Goal: Book appointment/travel/reservation

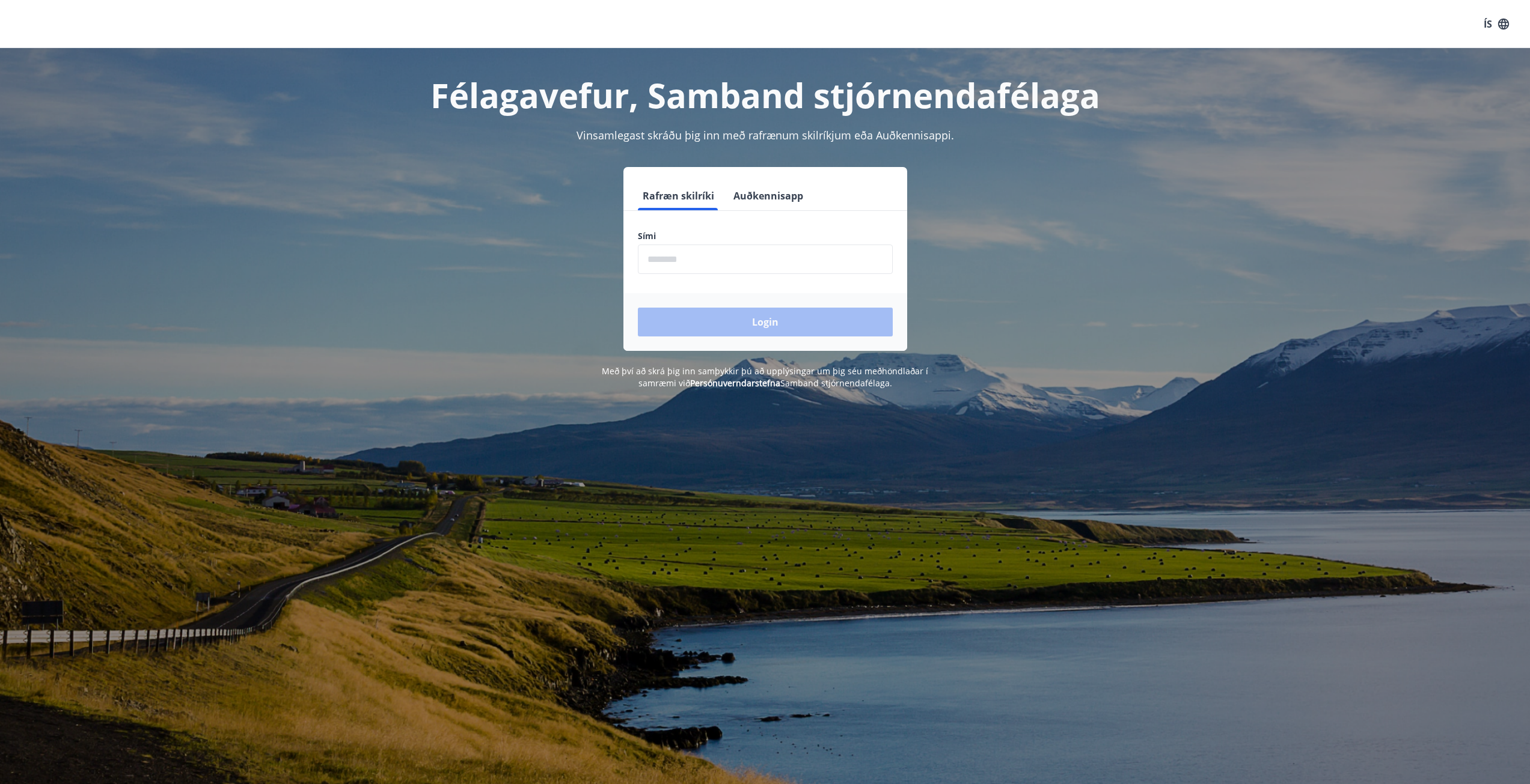
click at [674, 268] on input "phone" at bounding box center [765, 259] width 255 height 29
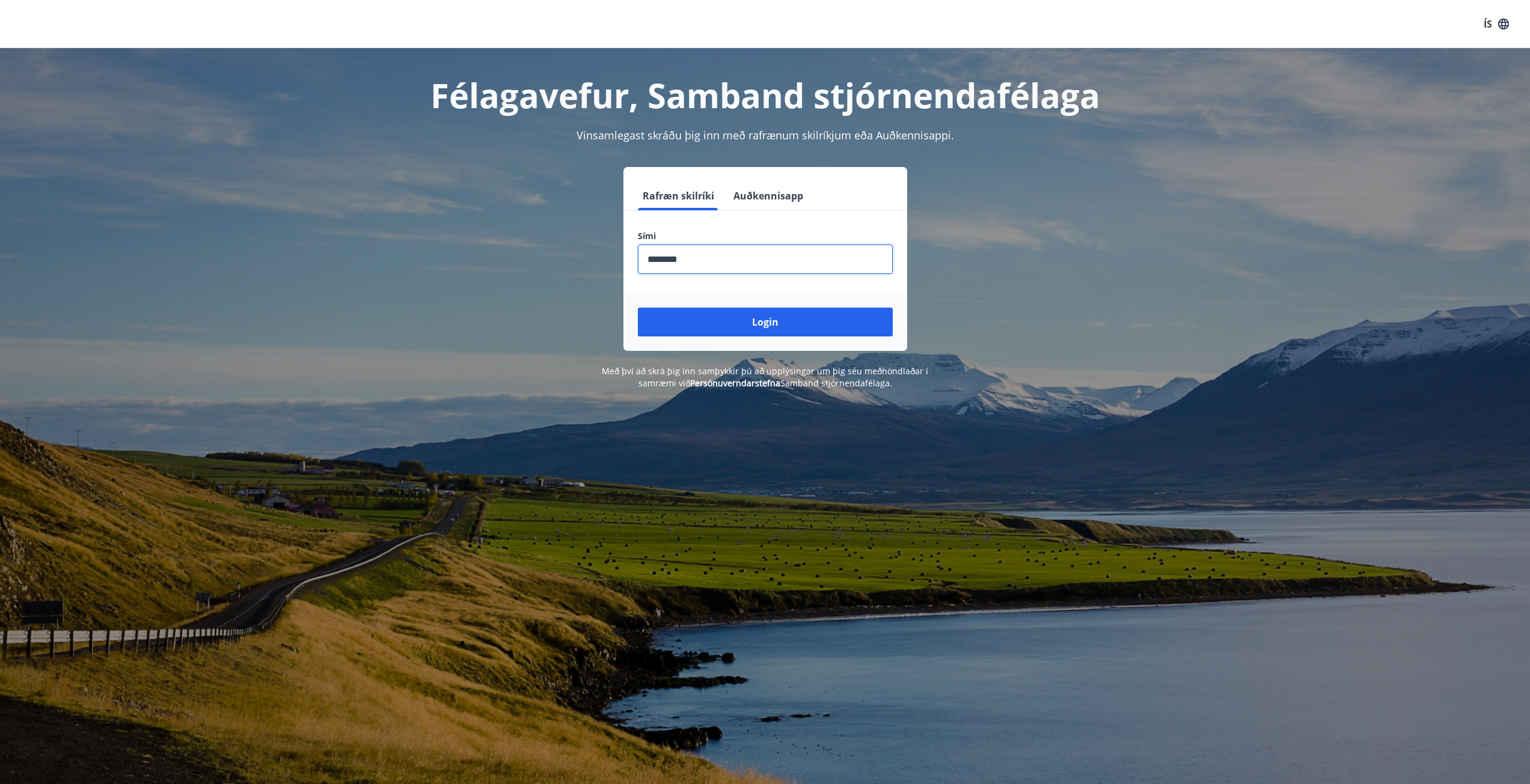
type input "********"
click at [638, 308] on button "Login" at bounding box center [765, 322] width 255 height 29
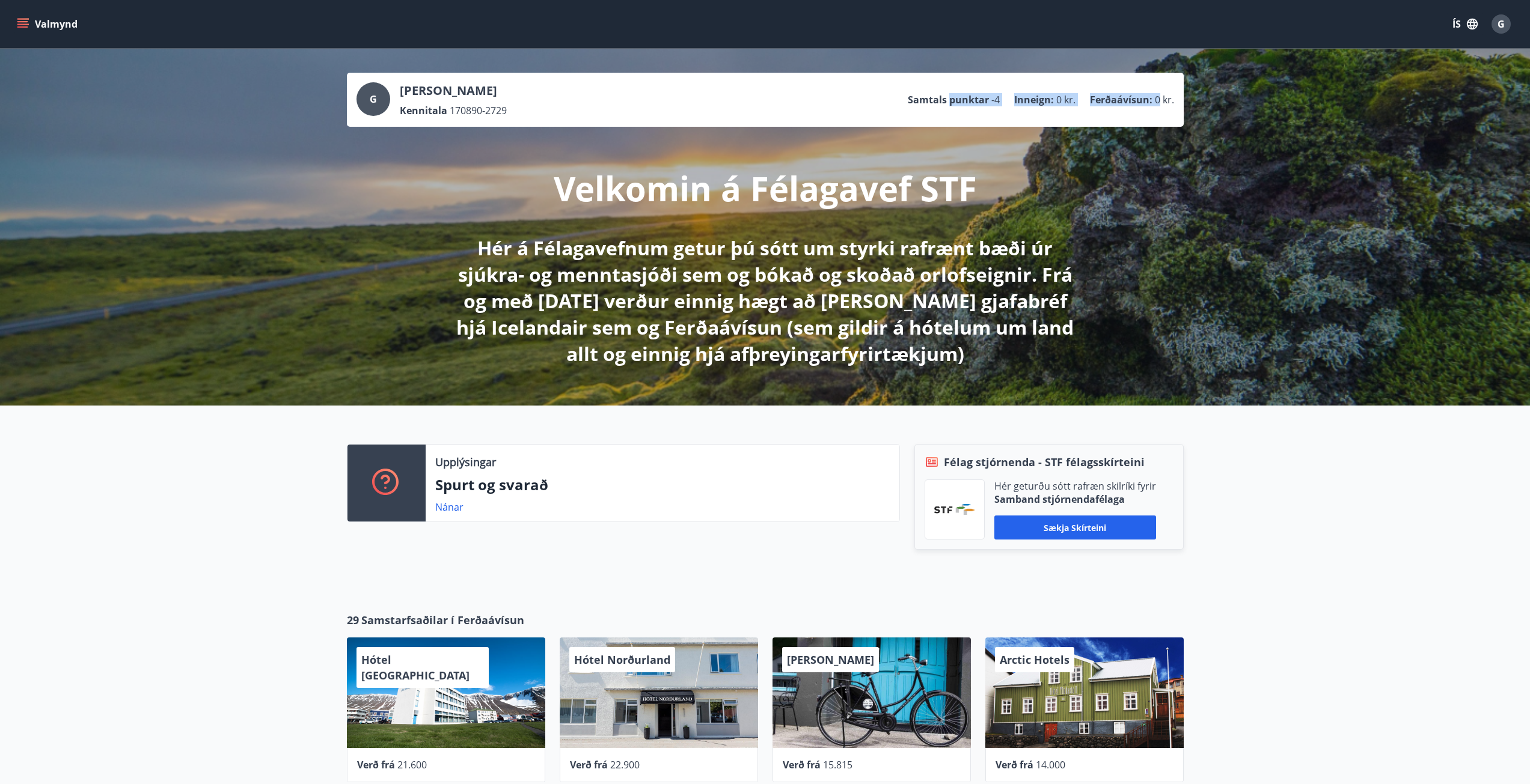
drag, startPoint x: 951, startPoint y: 95, endPoint x: 1157, endPoint y: 84, distance: 206.3
click at [1157, 84] on div "[PERSON_NAME] Kennitala 170890-2729 Samtals punktar -4 Inneign : 0 kr. Ferðaáví…" at bounding box center [765, 100] width 817 height 35
click at [1136, 95] on p "Ferðaávísun :" at bounding box center [1121, 100] width 62 height 13
click at [30, 15] on button "Valmynd" at bounding box center [48, 24] width 68 height 22
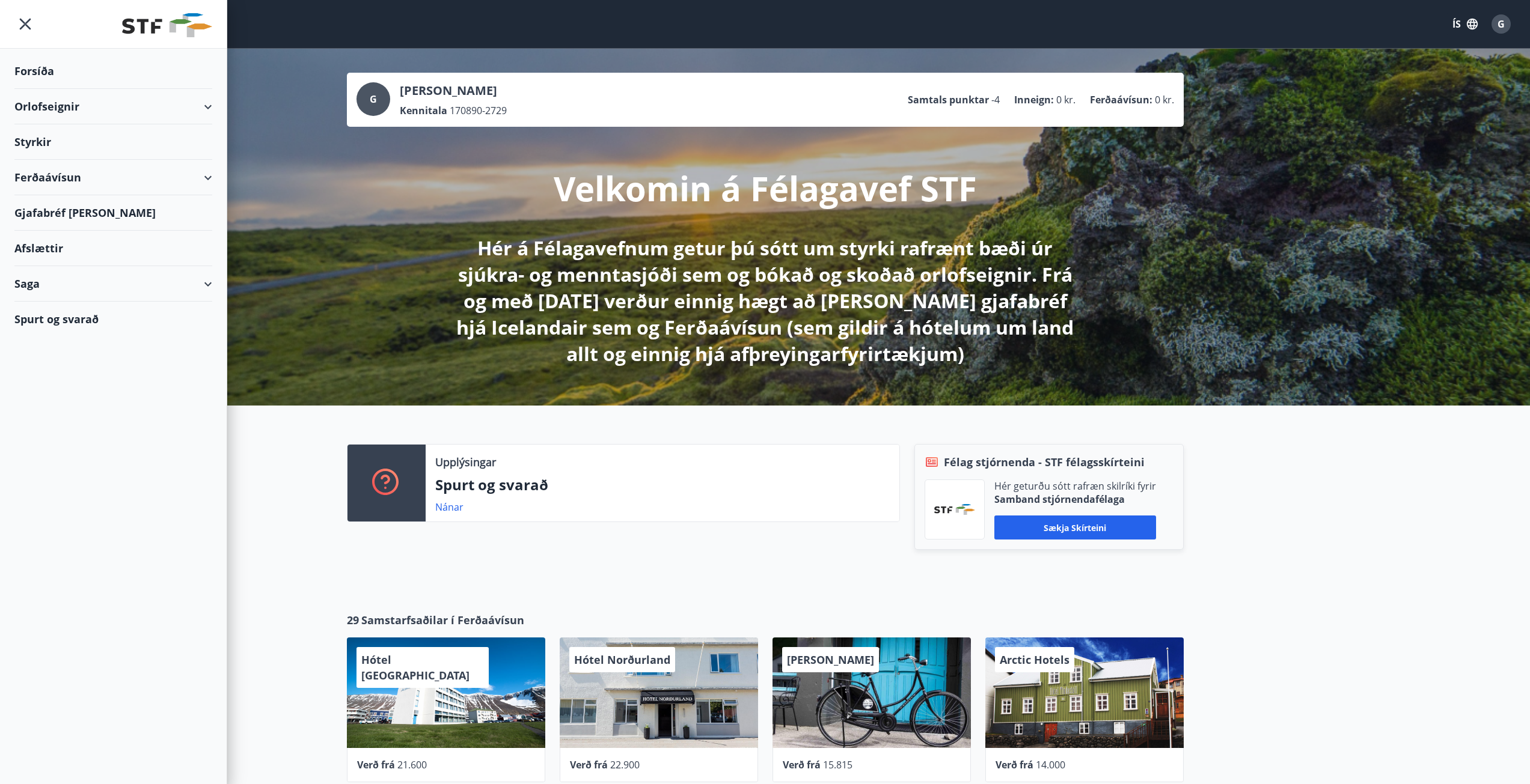
click at [185, 109] on div "Orlofseignir" at bounding box center [113, 106] width 197 height 35
click at [64, 163] on div "Bókunardagatal" at bounding box center [113, 162] width 179 height 26
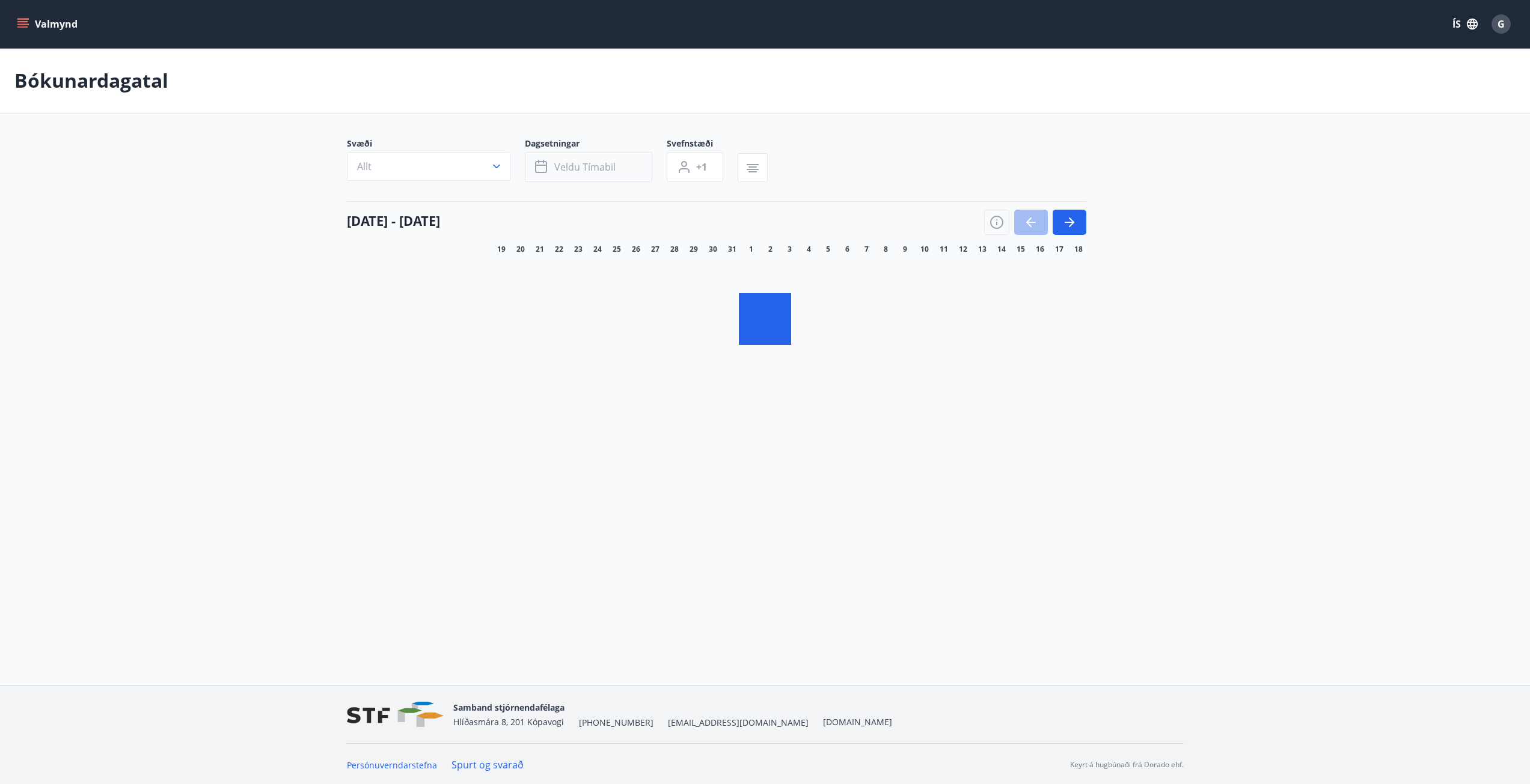
click at [601, 166] on span "Veldu tímabil" at bounding box center [585, 167] width 61 height 13
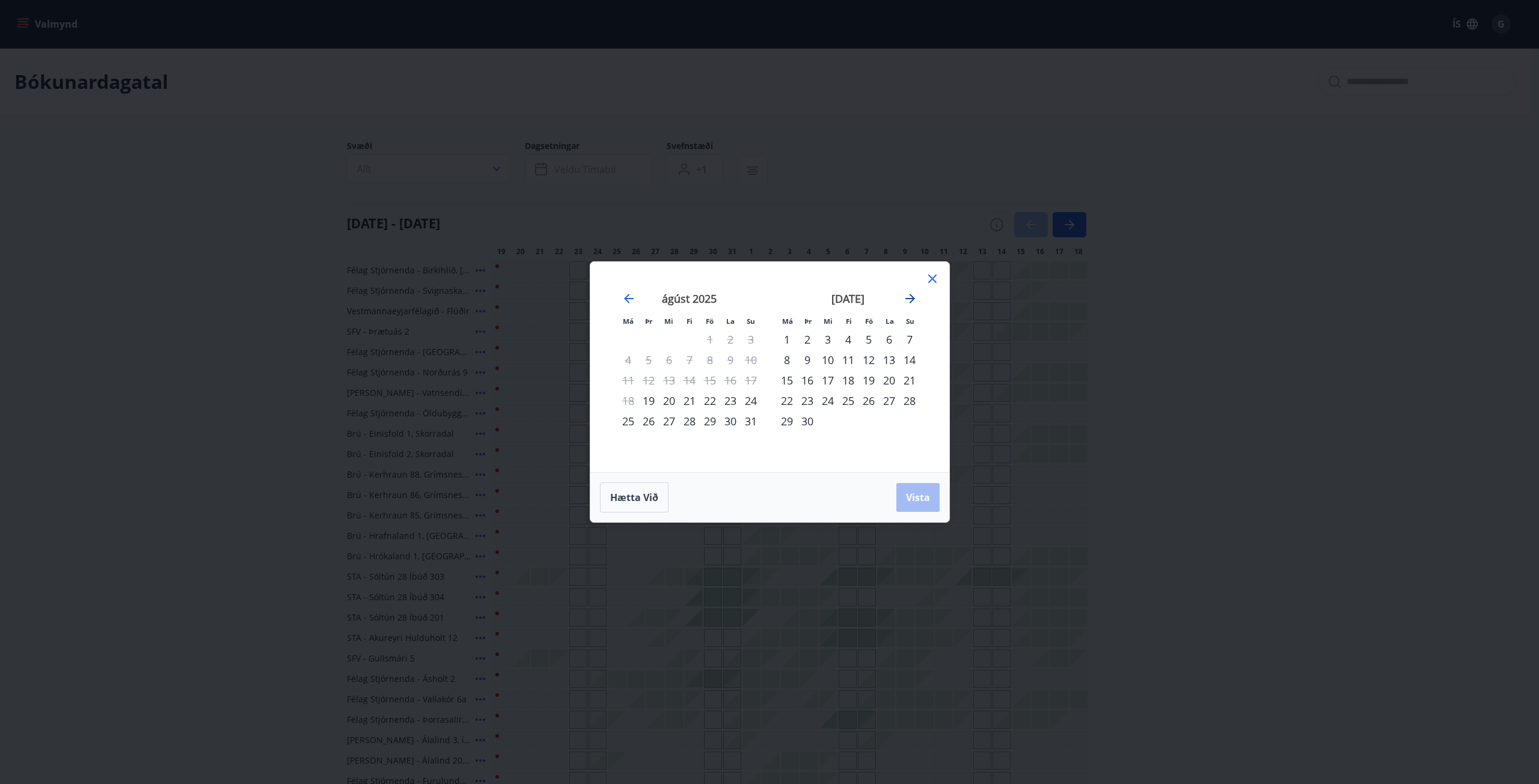
click at [914, 301] on icon "Move forward to switch to the next month." at bounding box center [910, 298] width 14 height 14
click at [869, 384] on div "17" at bounding box center [869, 380] width 21 height 21
click at [806, 402] on div "21" at bounding box center [808, 400] width 21 height 21
click at [923, 488] on button "Vista" at bounding box center [918, 498] width 43 height 29
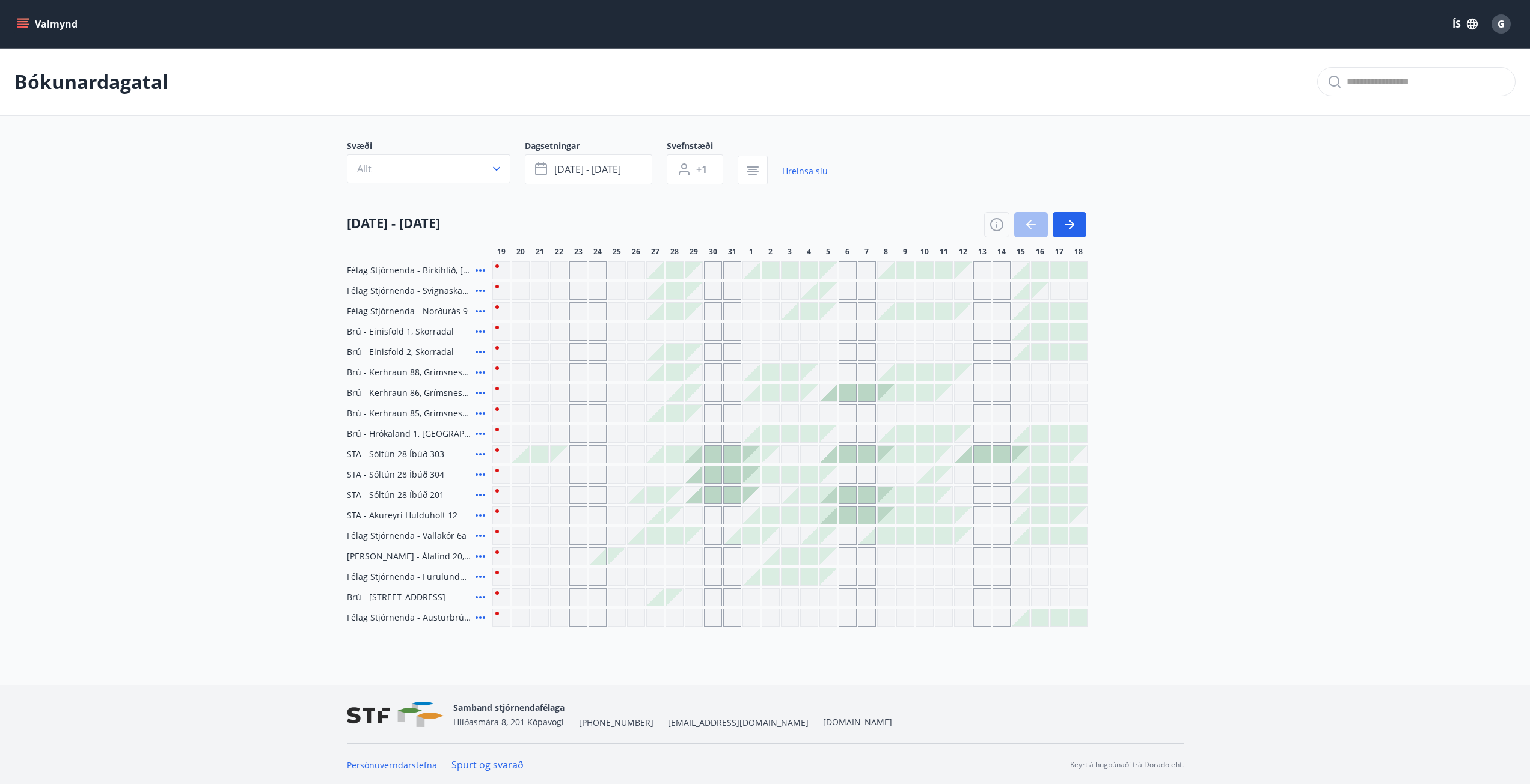
click at [386, 330] on span "Brú - Einisfold 1, Skorradal" at bounding box center [401, 331] width 107 height 12
click at [363, 330] on span "Brú - Einisfold 1, Skorradal" at bounding box center [401, 331] width 107 height 12
drag, startPoint x: 341, startPoint y: 329, endPoint x: 429, endPoint y: 327, distance: 88.0
click at [421, 327] on div "Svæði Allt Dagsetningar okt 17 - okt 21 Svefnstæði +1 Hreinsa síu 19 ágúst - 18…" at bounding box center [766, 384] width 866 height 487
click at [477, 328] on icon at bounding box center [480, 331] width 14 height 14
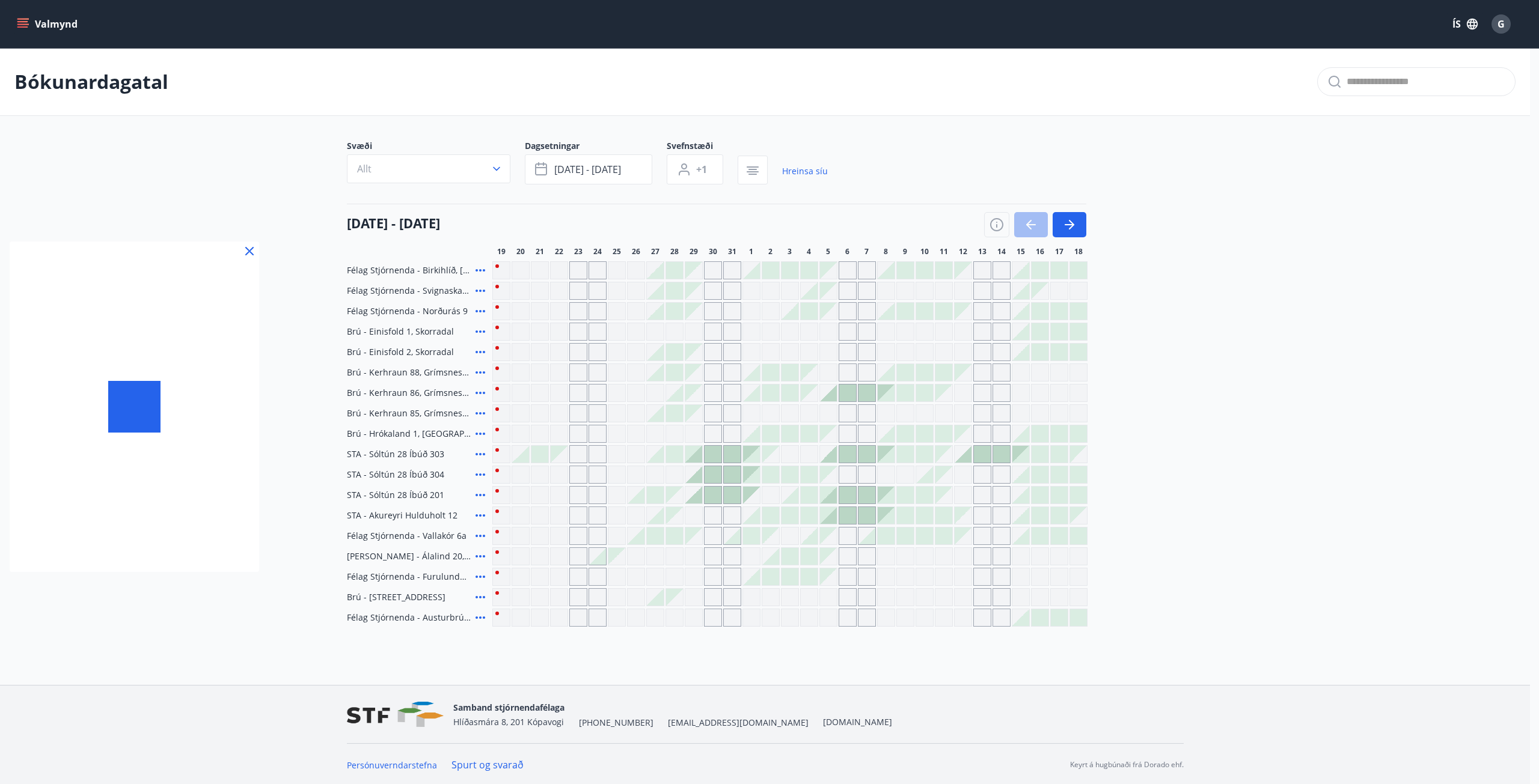
click at [475, 330] on div at bounding box center [770, 392] width 1539 height 784
click at [478, 333] on icon at bounding box center [480, 331] width 14 height 14
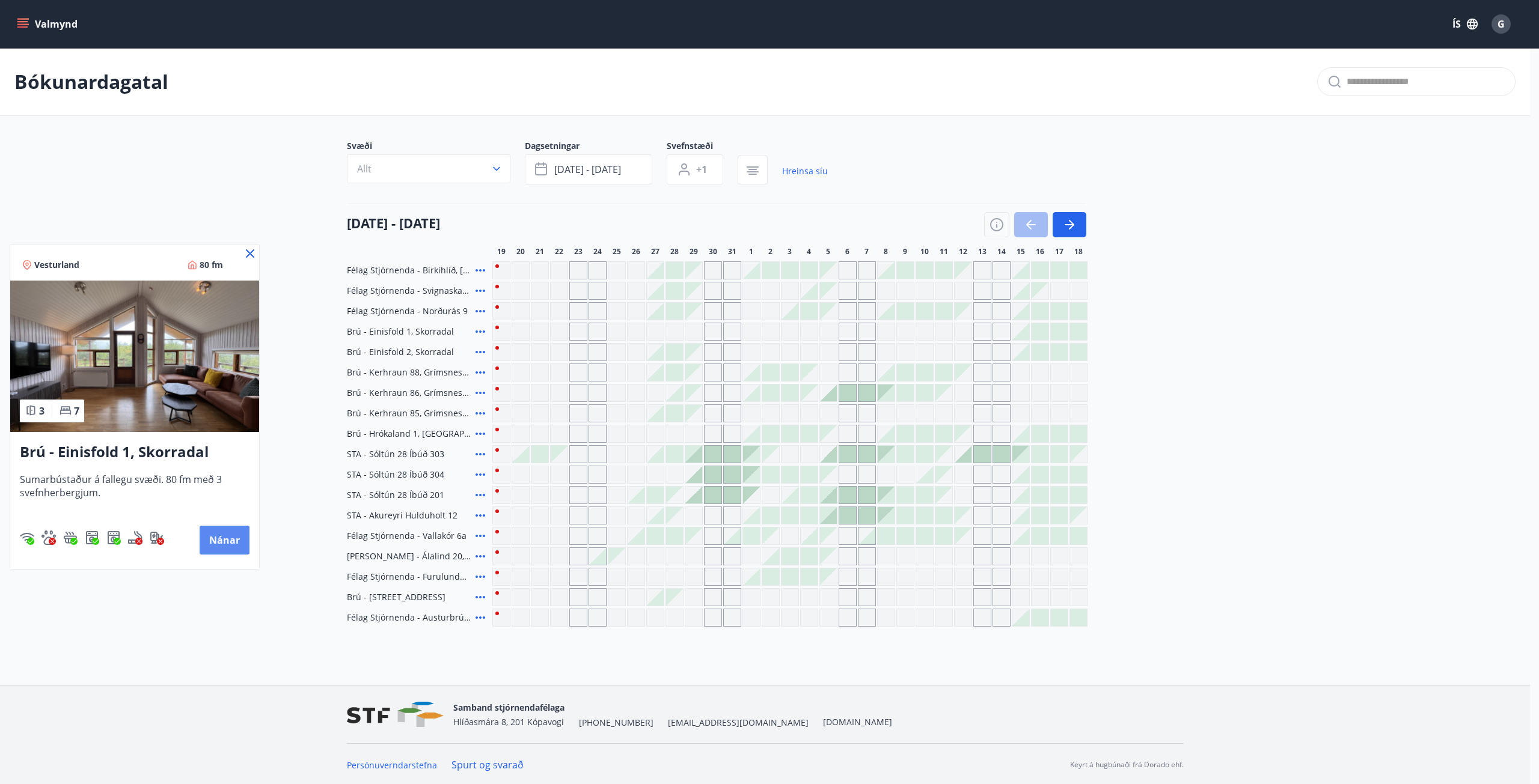
click at [214, 539] on button "Nánar" at bounding box center [224, 540] width 50 height 29
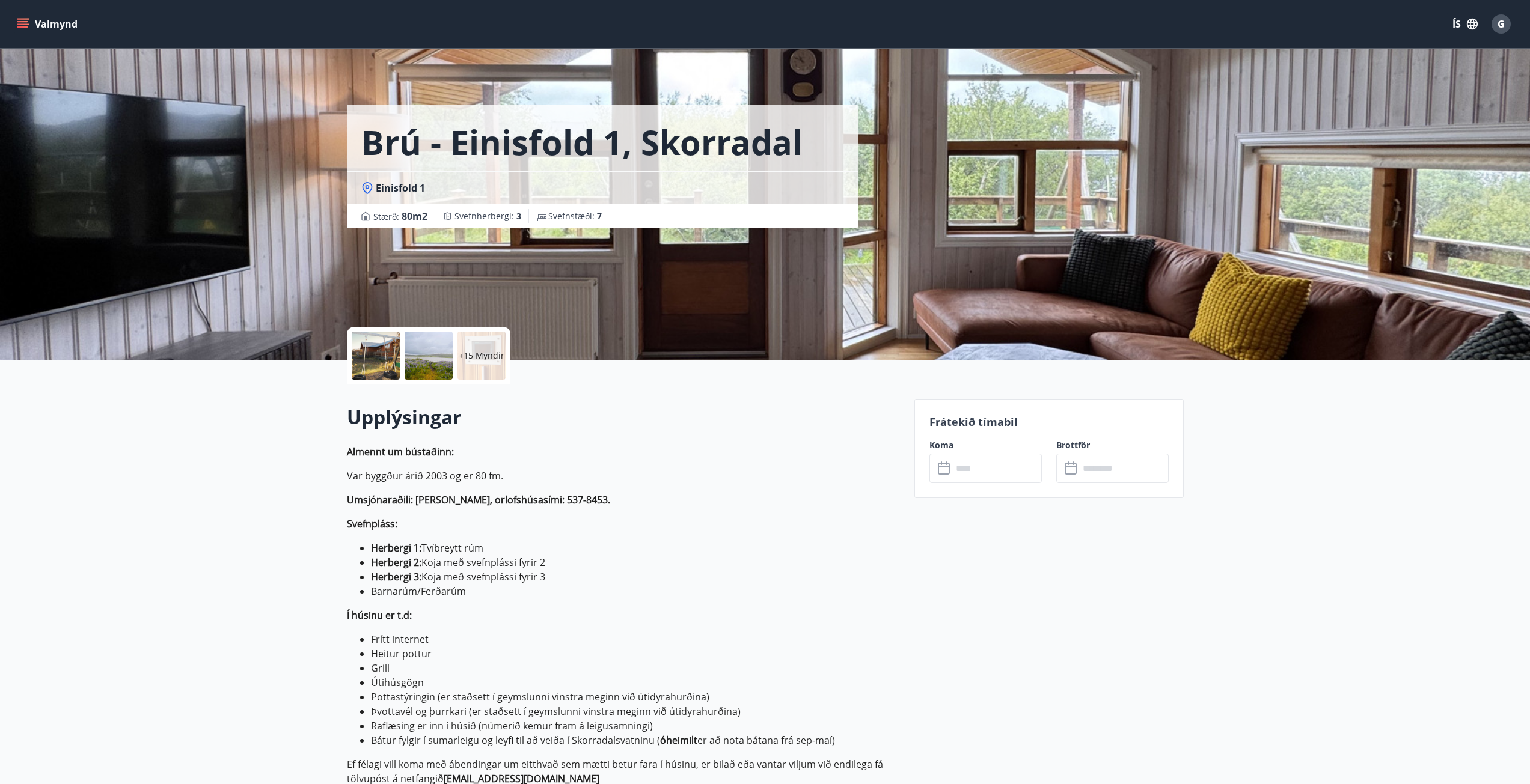
click at [417, 357] on div at bounding box center [428, 356] width 48 height 48
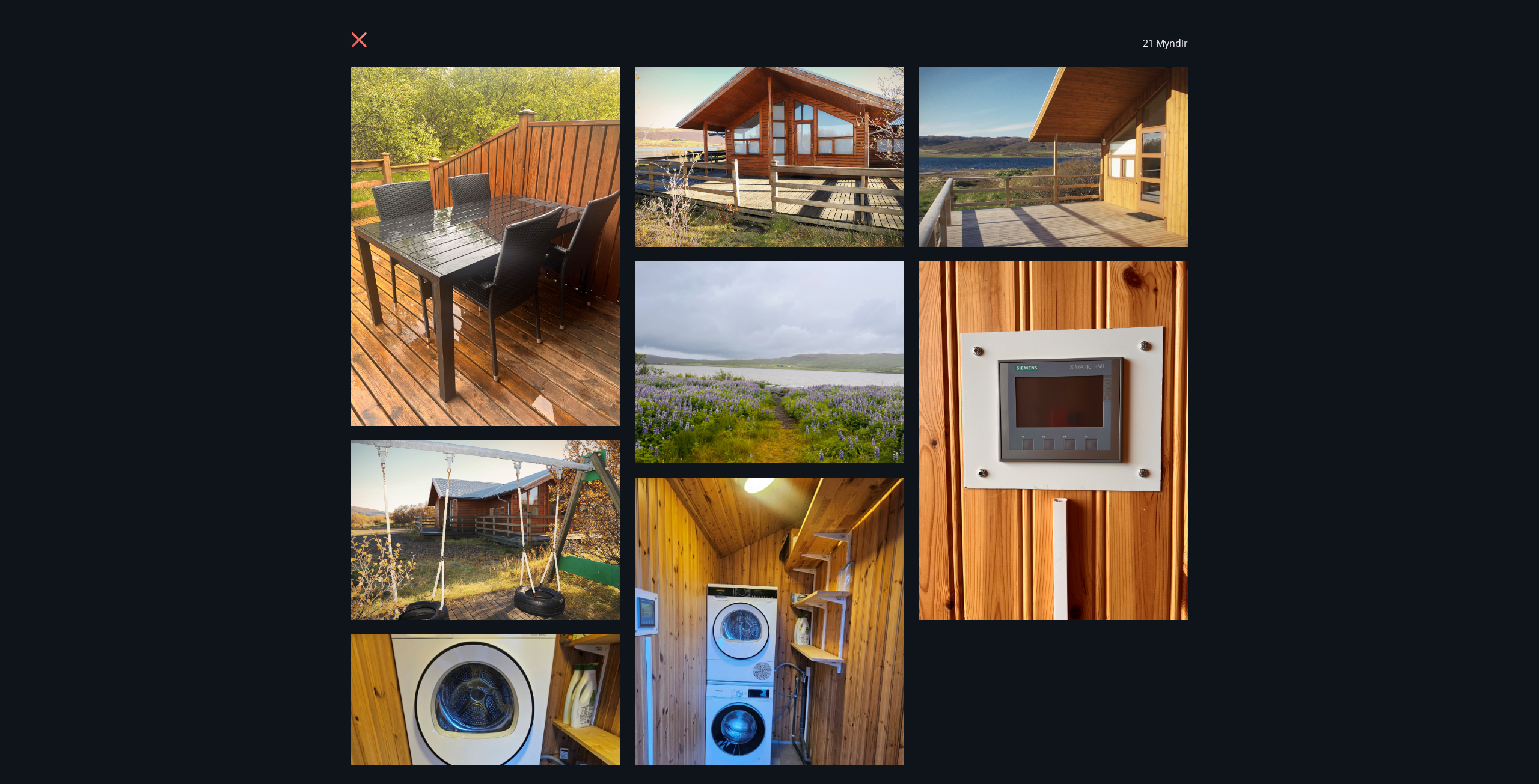
click at [369, 40] on icon at bounding box center [361, 41] width 19 height 19
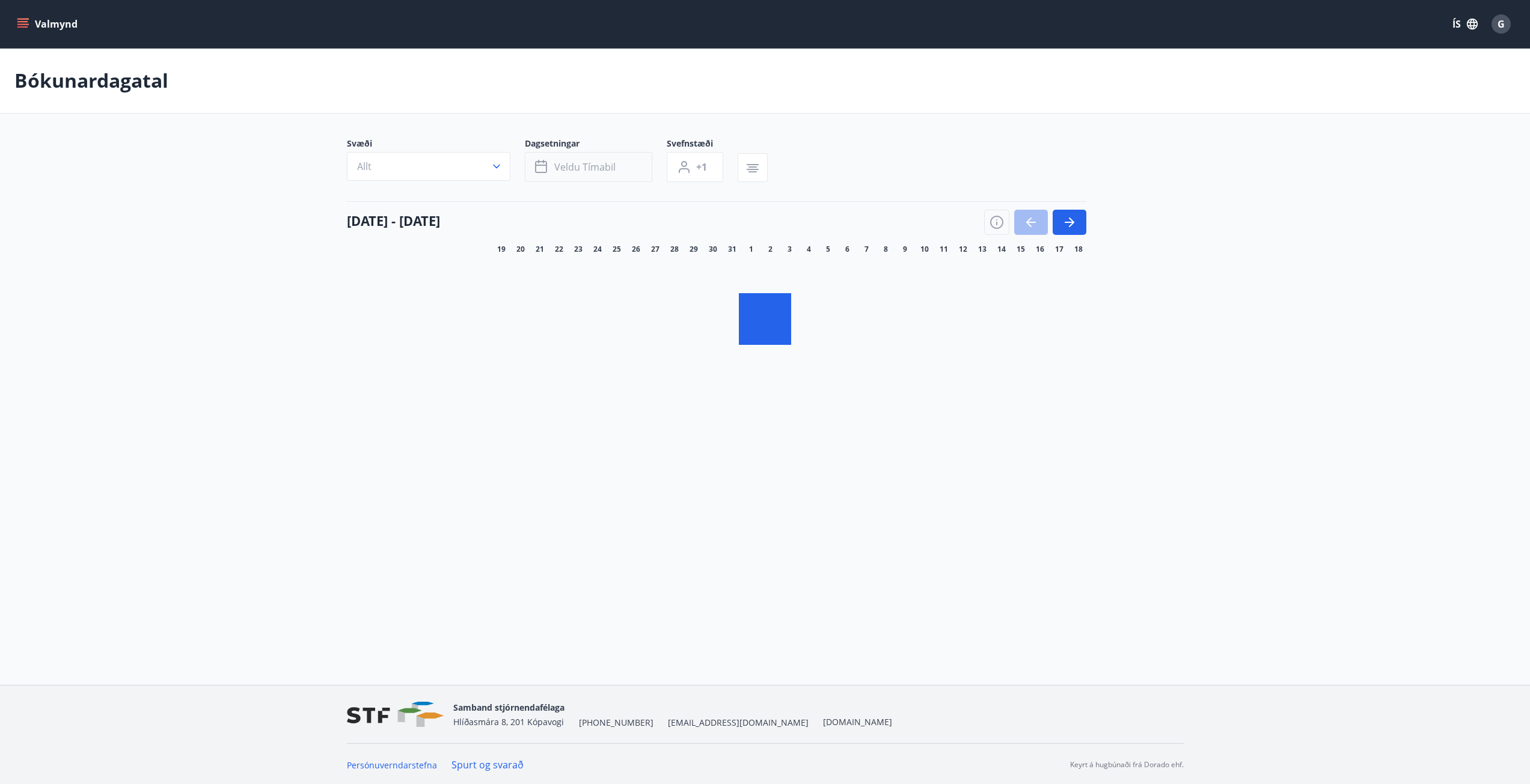
click at [576, 164] on span "Veldu tímabil" at bounding box center [585, 167] width 61 height 13
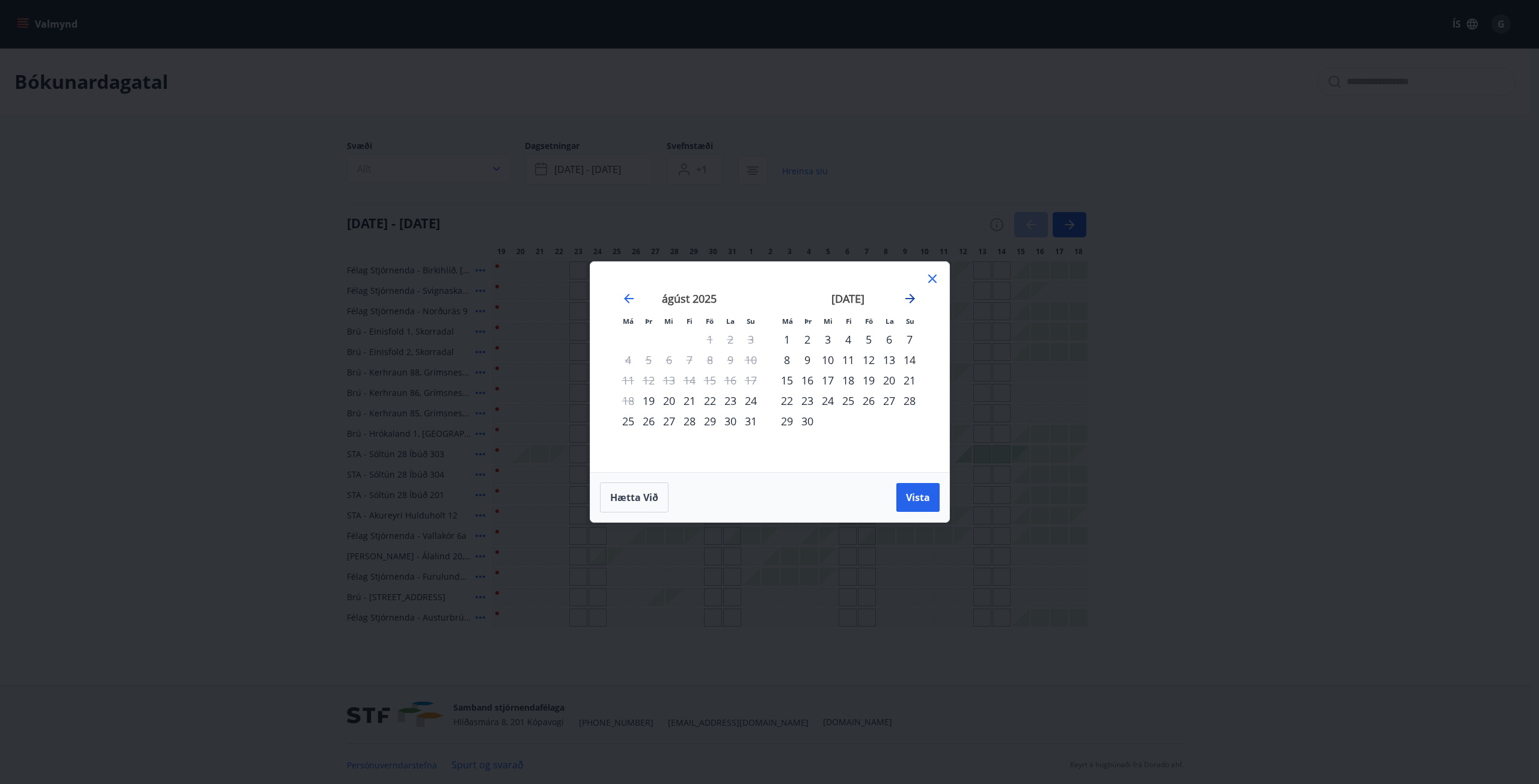
click at [915, 301] on icon "Move forward to switch to the next month." at bounding box center [910, 298] width 14 height 14
drag, startPoint x: 918, startPoint y: 499, endPoint x: 902, endPoint y: 496, distance: 16.3
click at [919, 499] on span "Vista" at bounding box center [918, 497] width 24 height 13
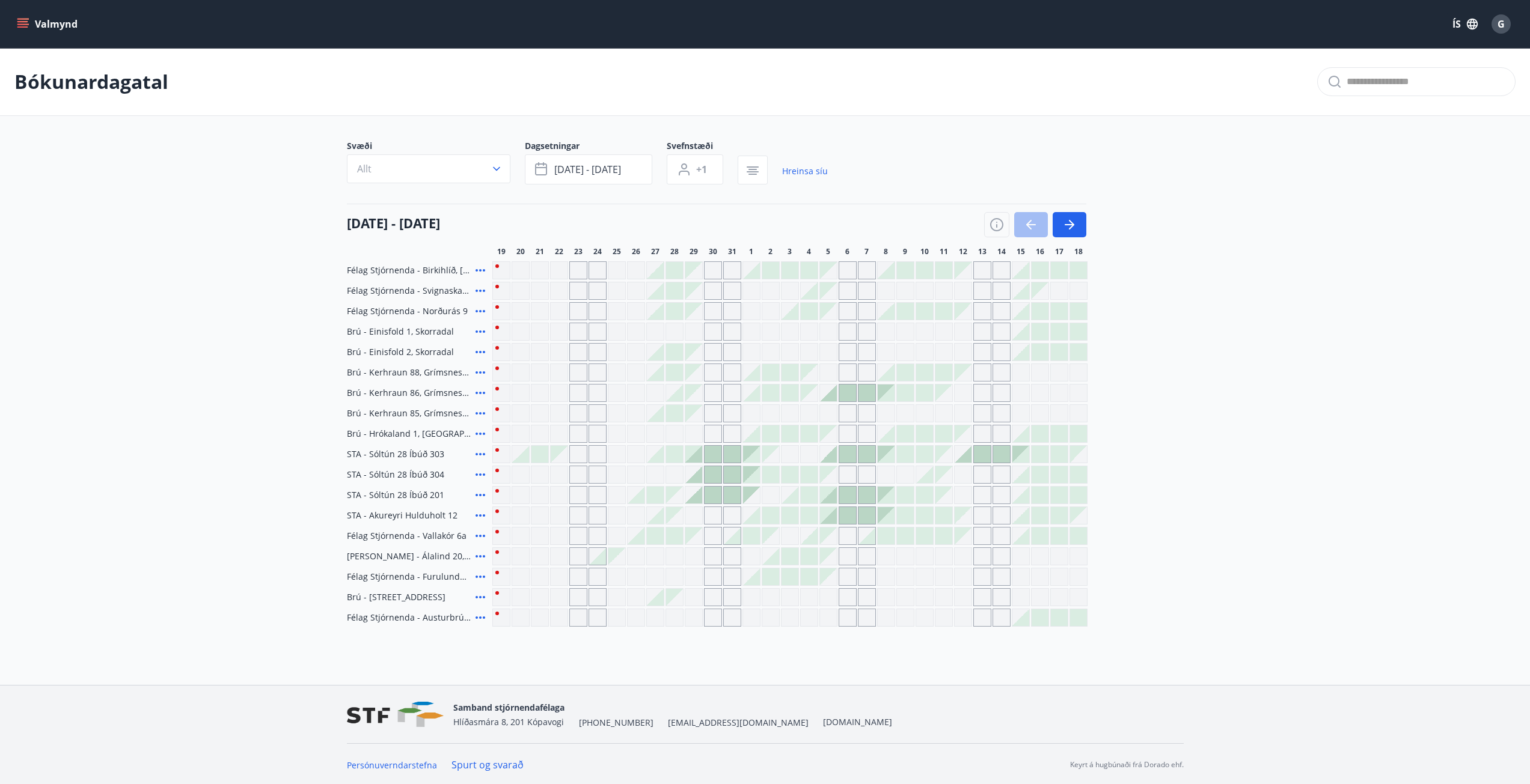
click at [483, 597] on icon at bounding box center [480, 597] width 9 height 2
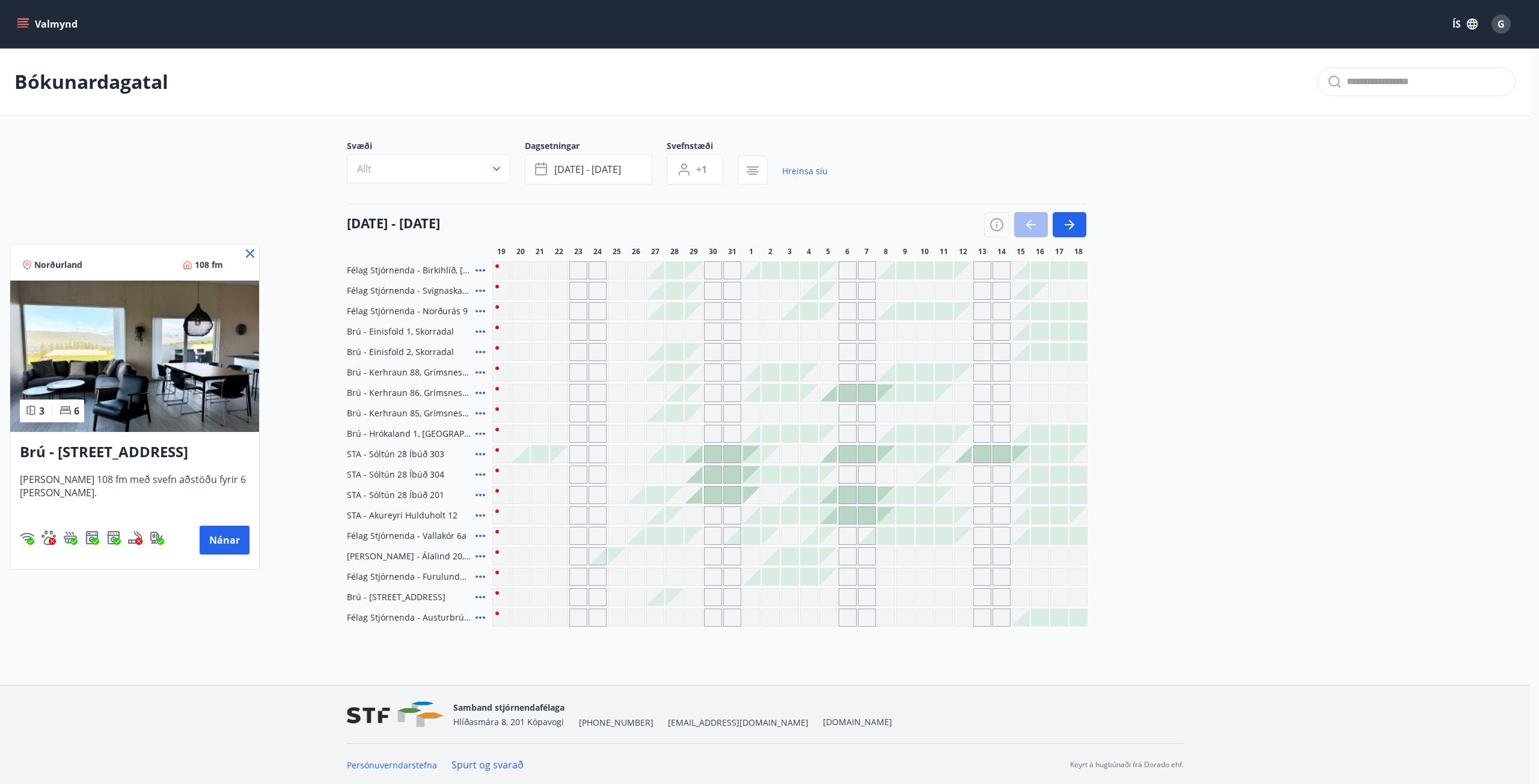
click at [482, 595] on div at bounding box center [770, 392] width 1539 height 784
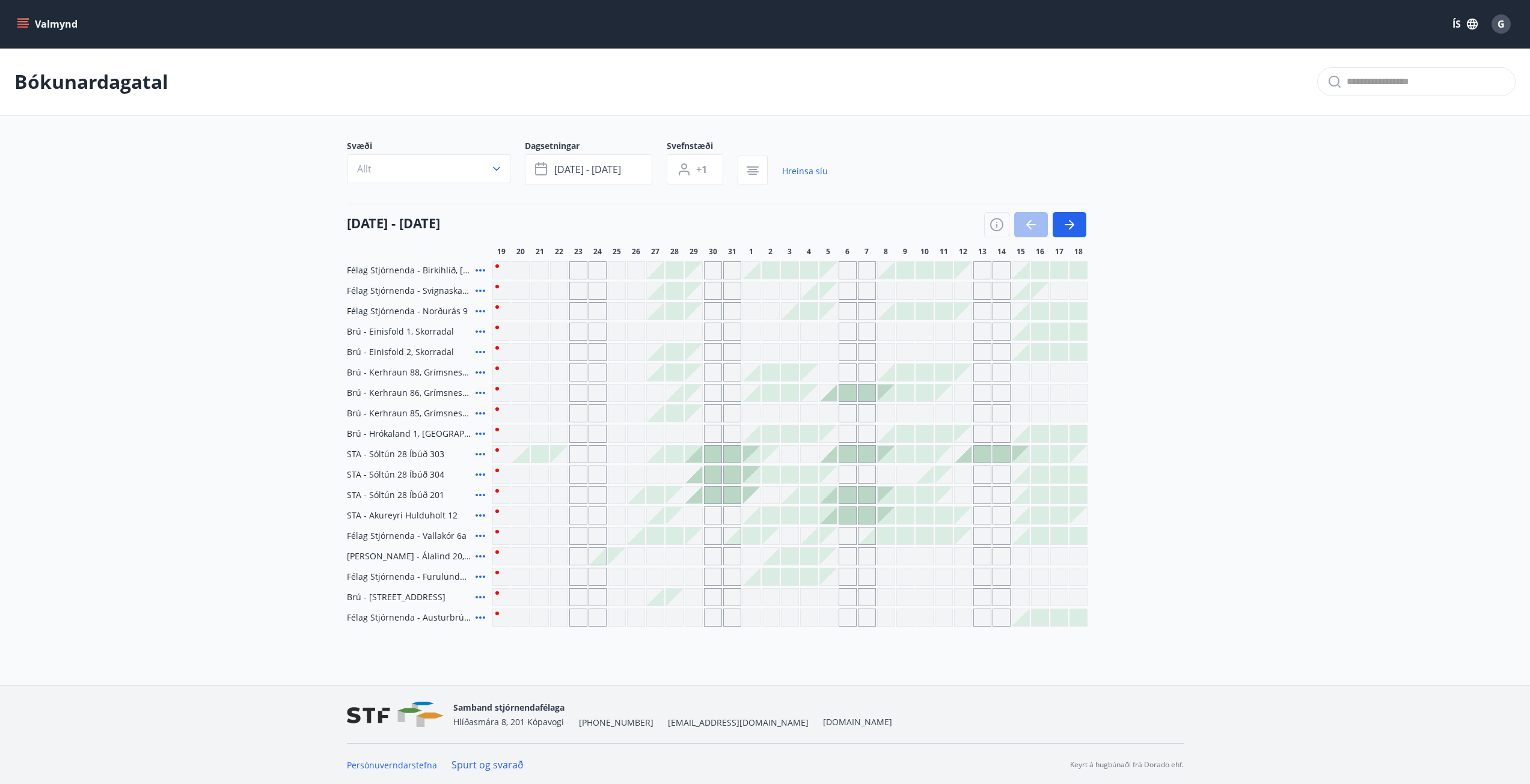
click at [479, 616] on icon at bounding box center [480, 617] width 14 height 14
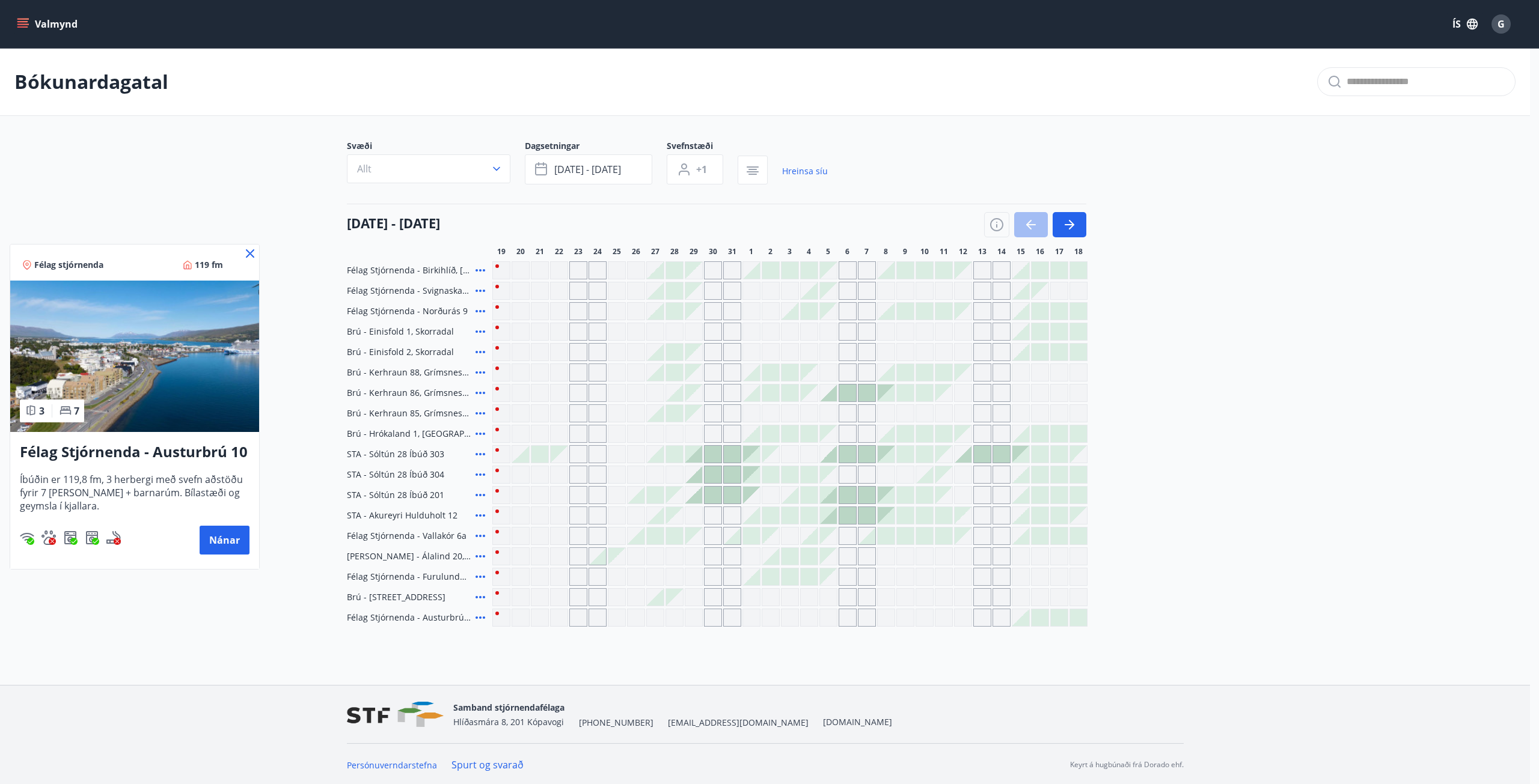
click at [479, 616] on div at bounding box center [770, 392] width 1539 height 784
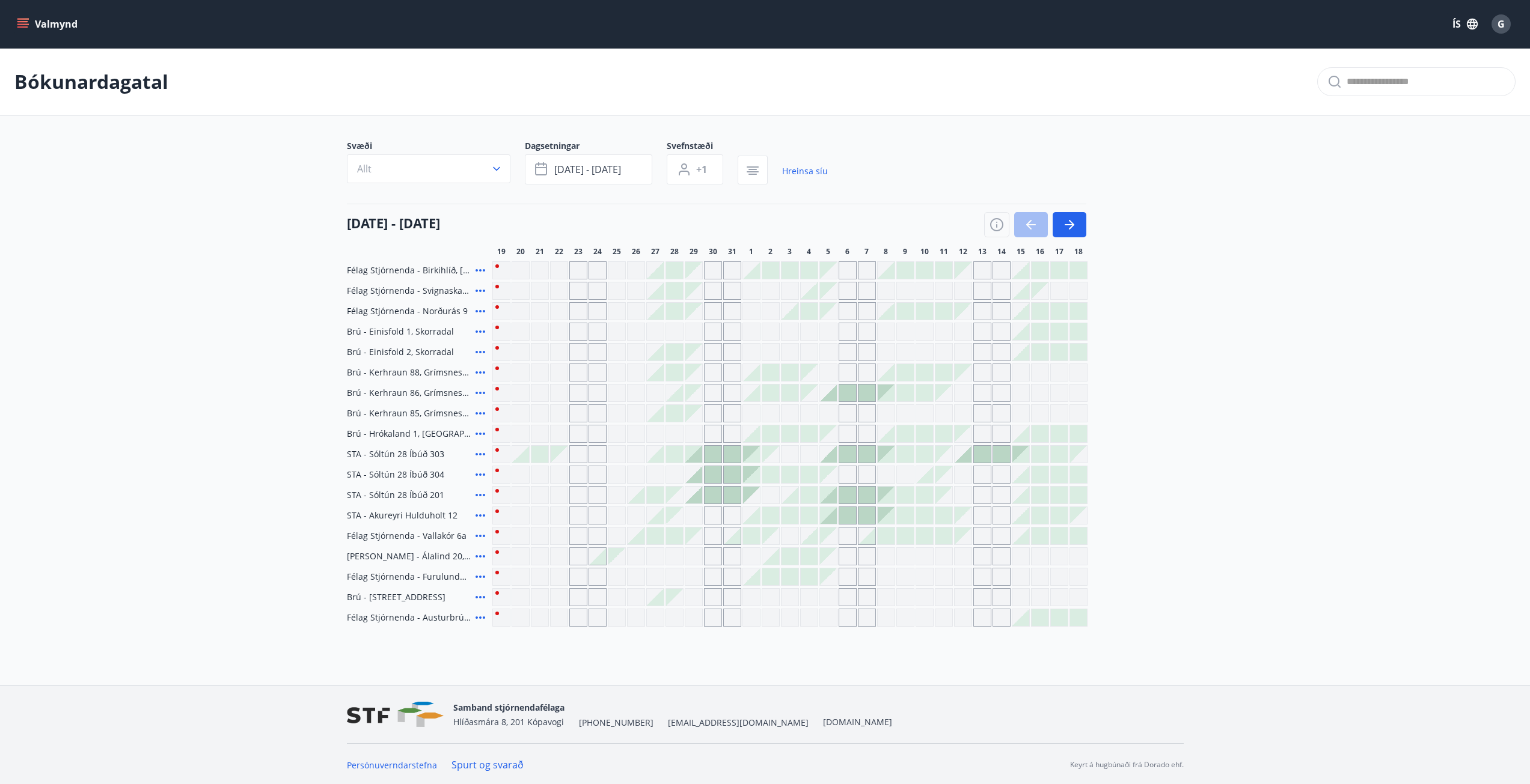
click at [485, 577] on icon at bounding box center [480, 577] width 9 height 2
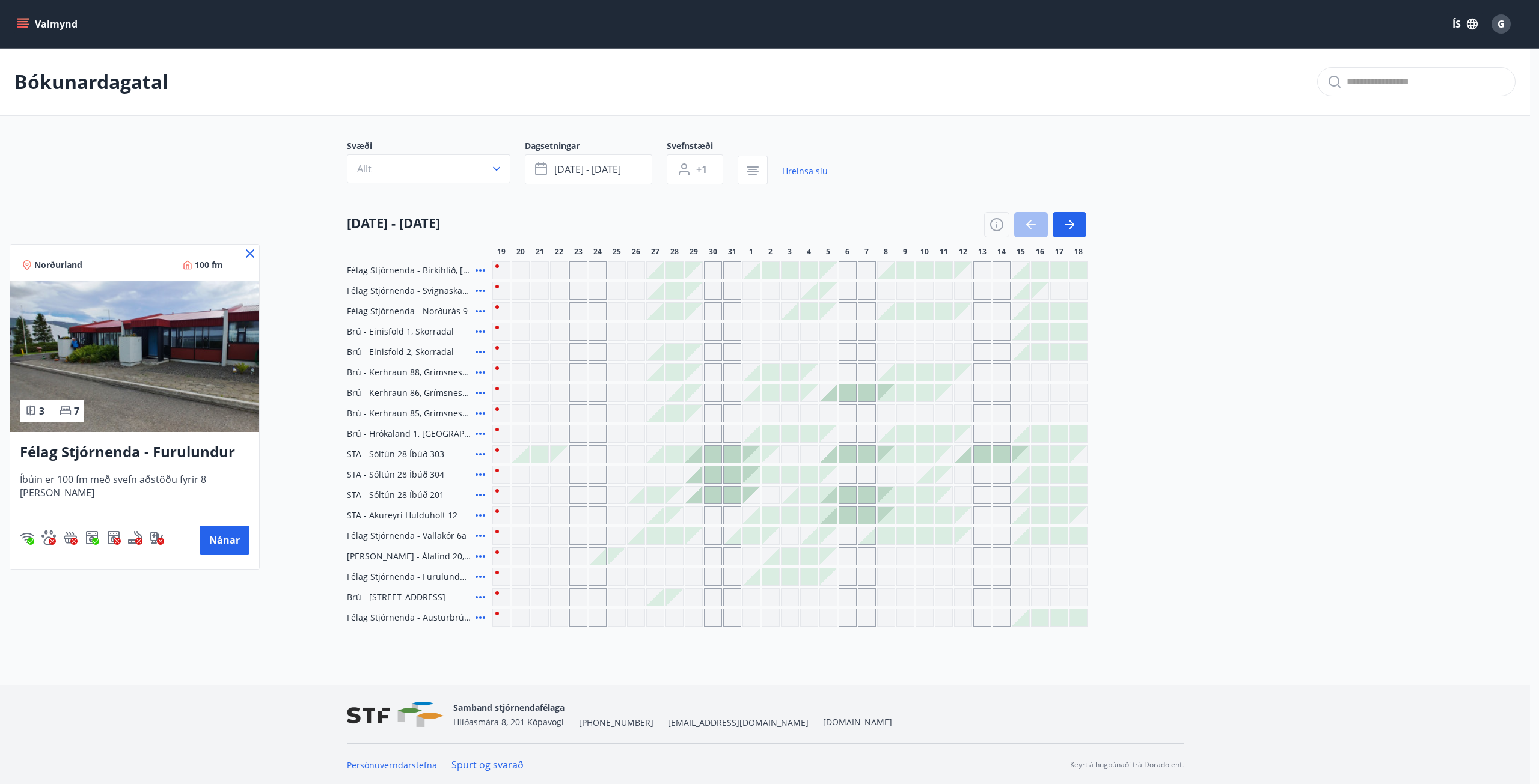
click at [480, 571] on div at bounding box center [770, 392] width 1539 height 784
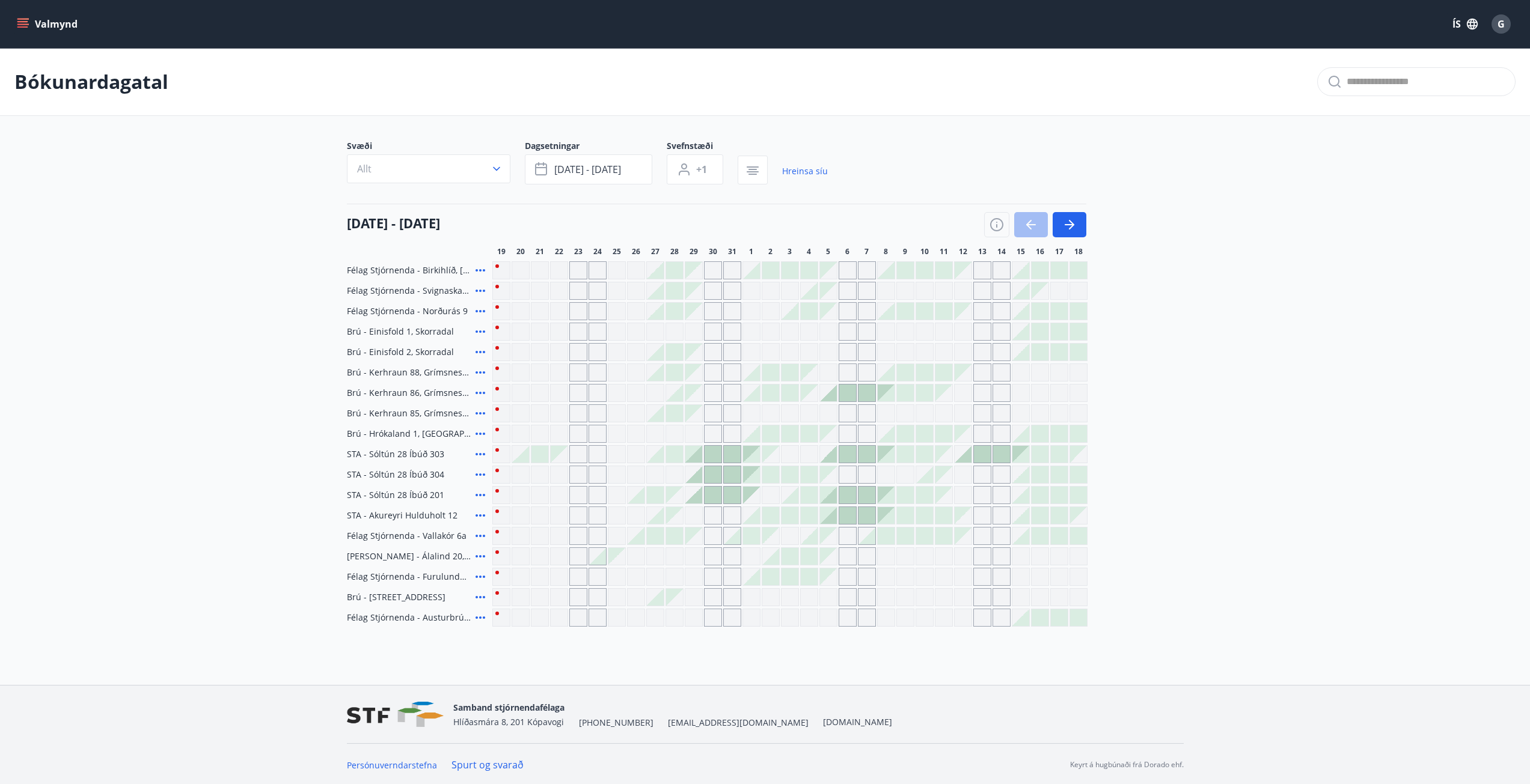
click at [482, 560] on icon at bounding box center [480, 556] width 14 height 14
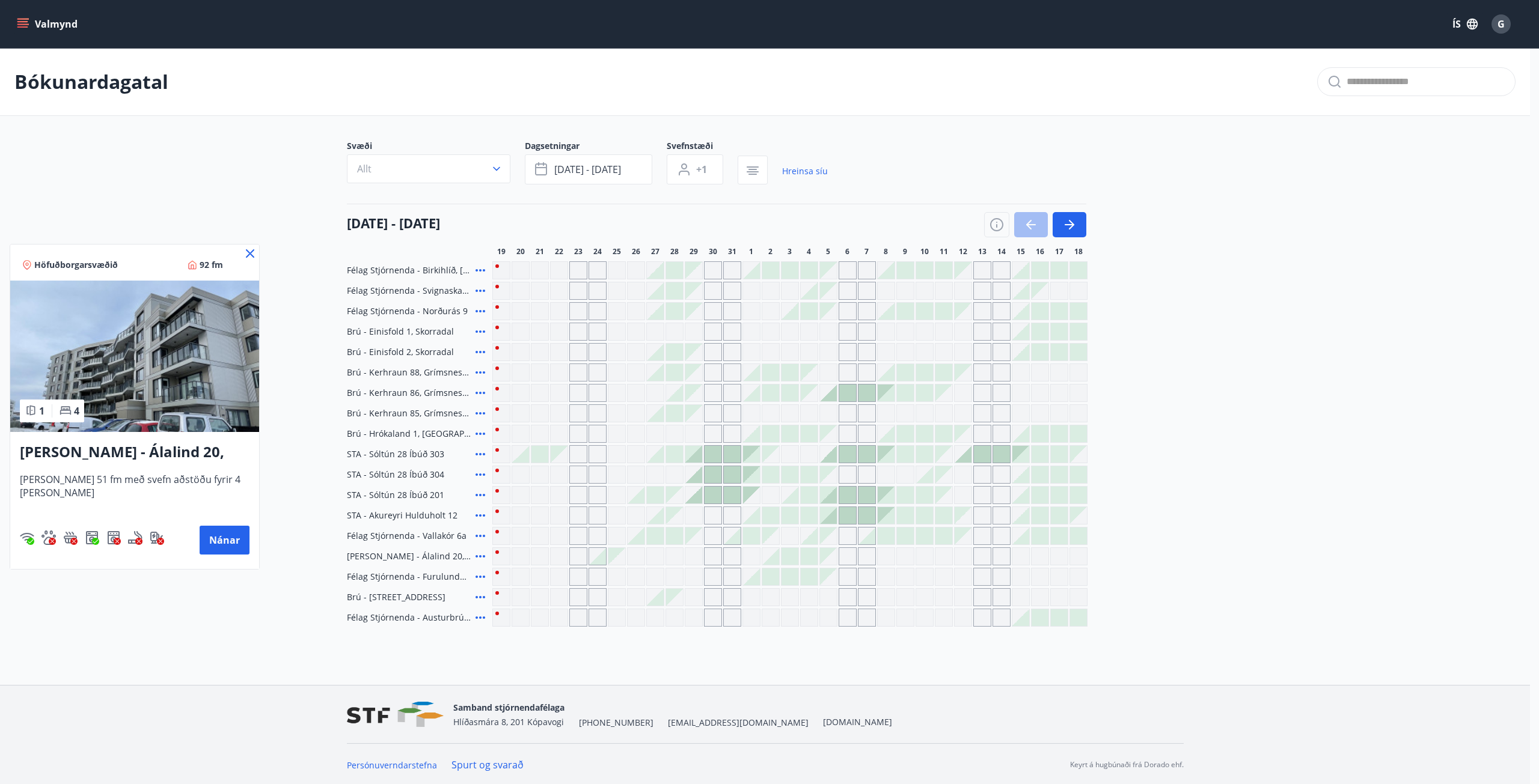
click at [482, 559] on div at bounding box center [770, 392] width 1539 height 784
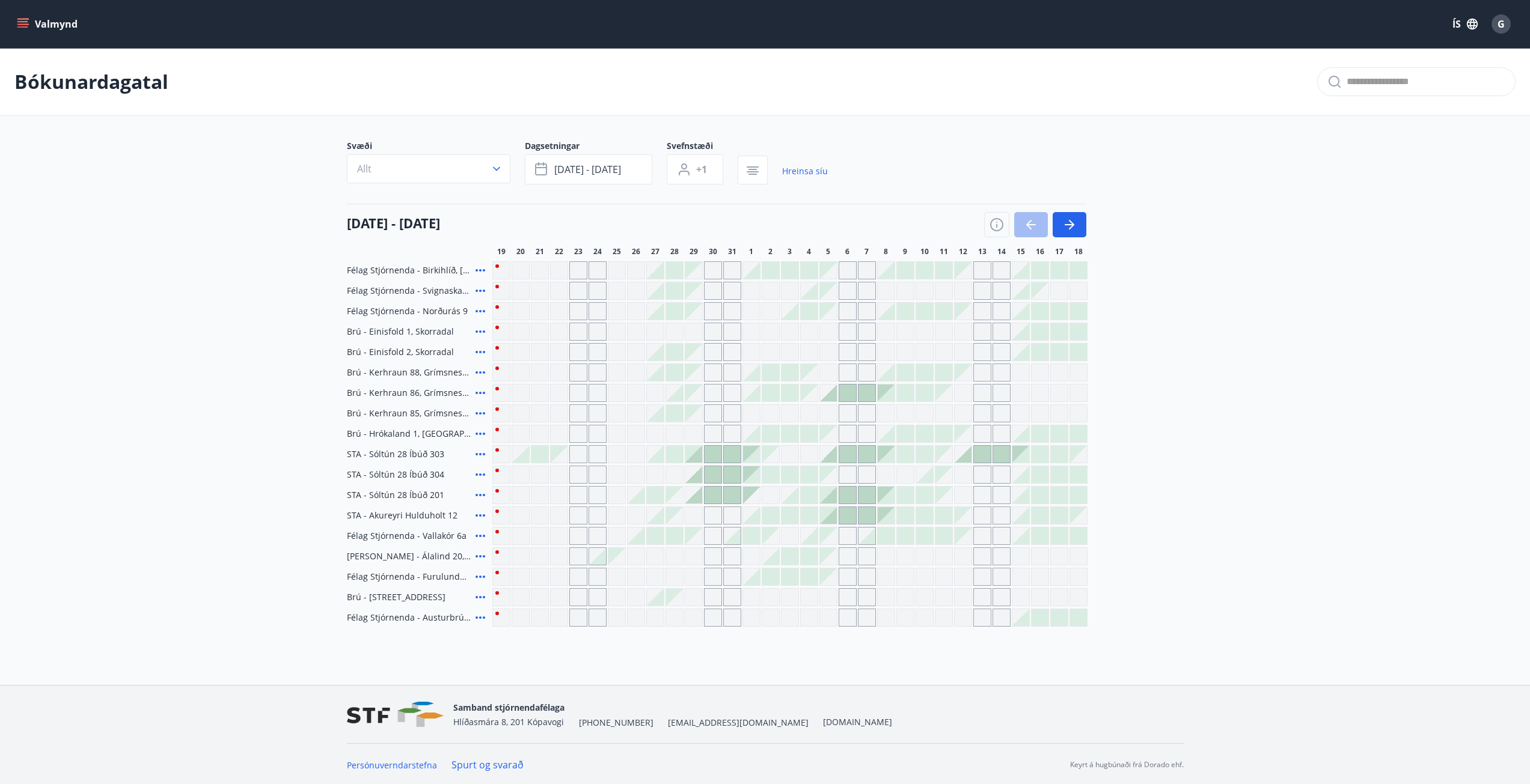
click at [480, 435] on icon at bounding box center [480, 434] width 9 height 2
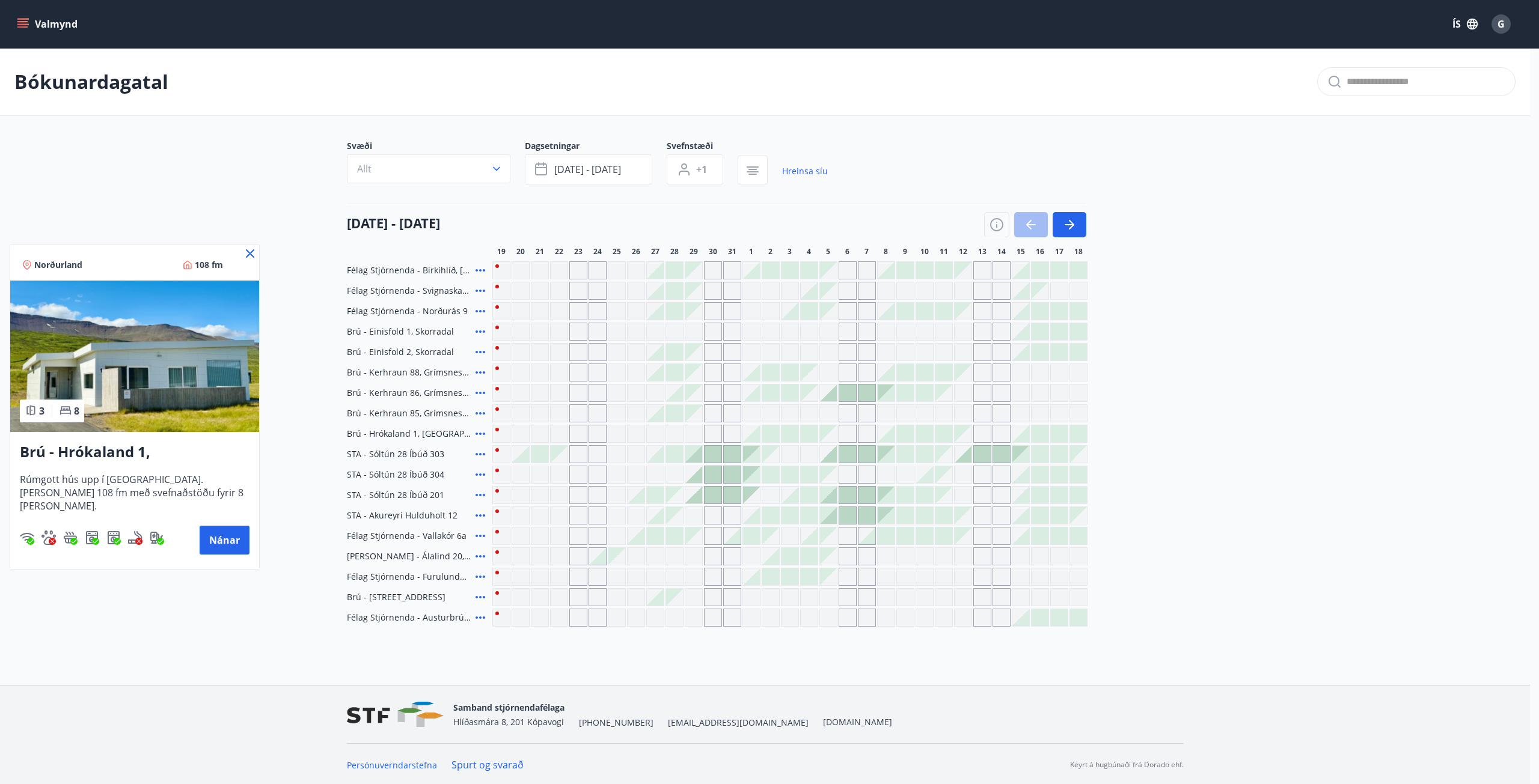
click at [480, 435] on div at bounding box center [770, 392] width 1539 height 784
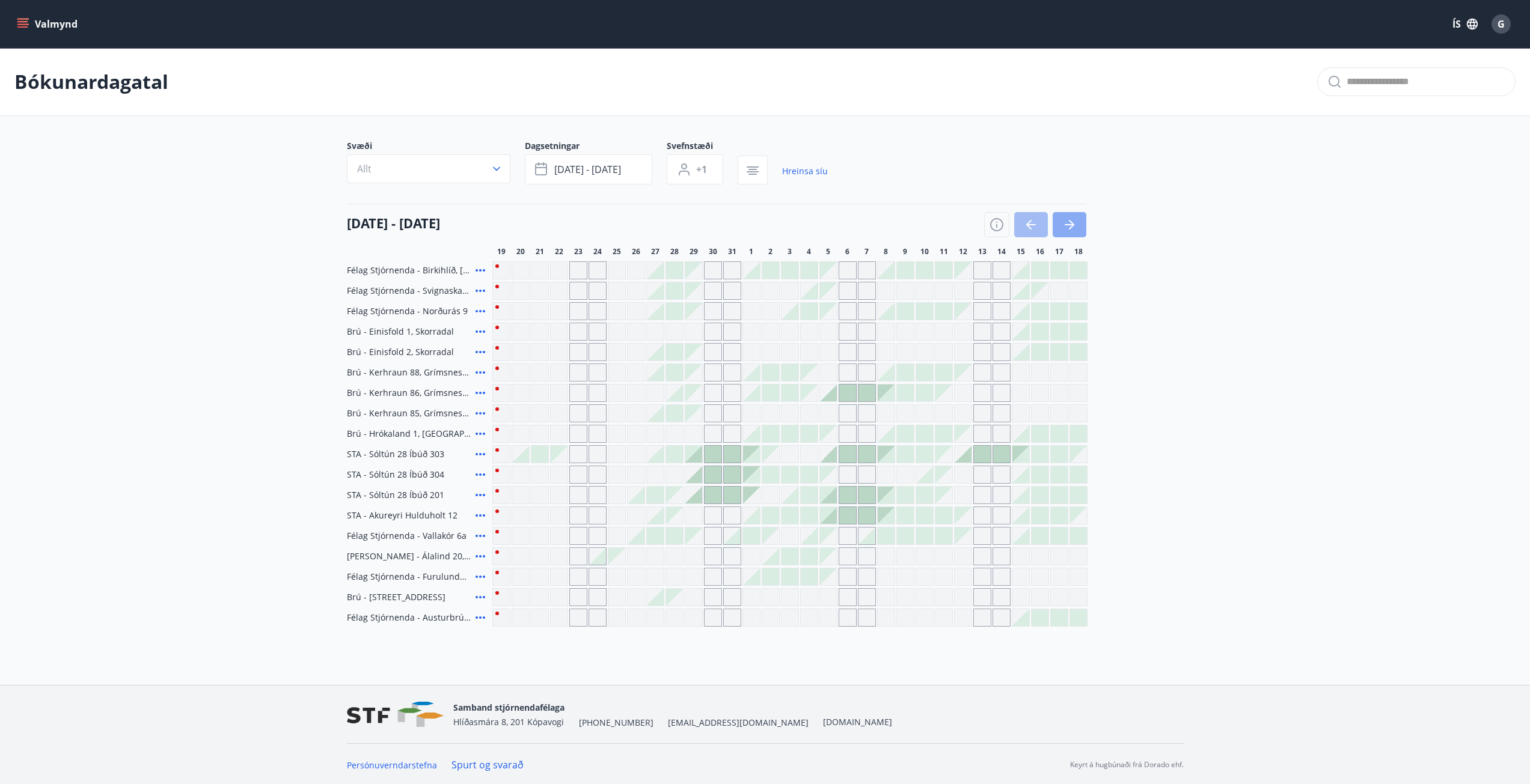
click at [1078, 225] on button "button" at bounding box center [1070, 225] width 34 height 26
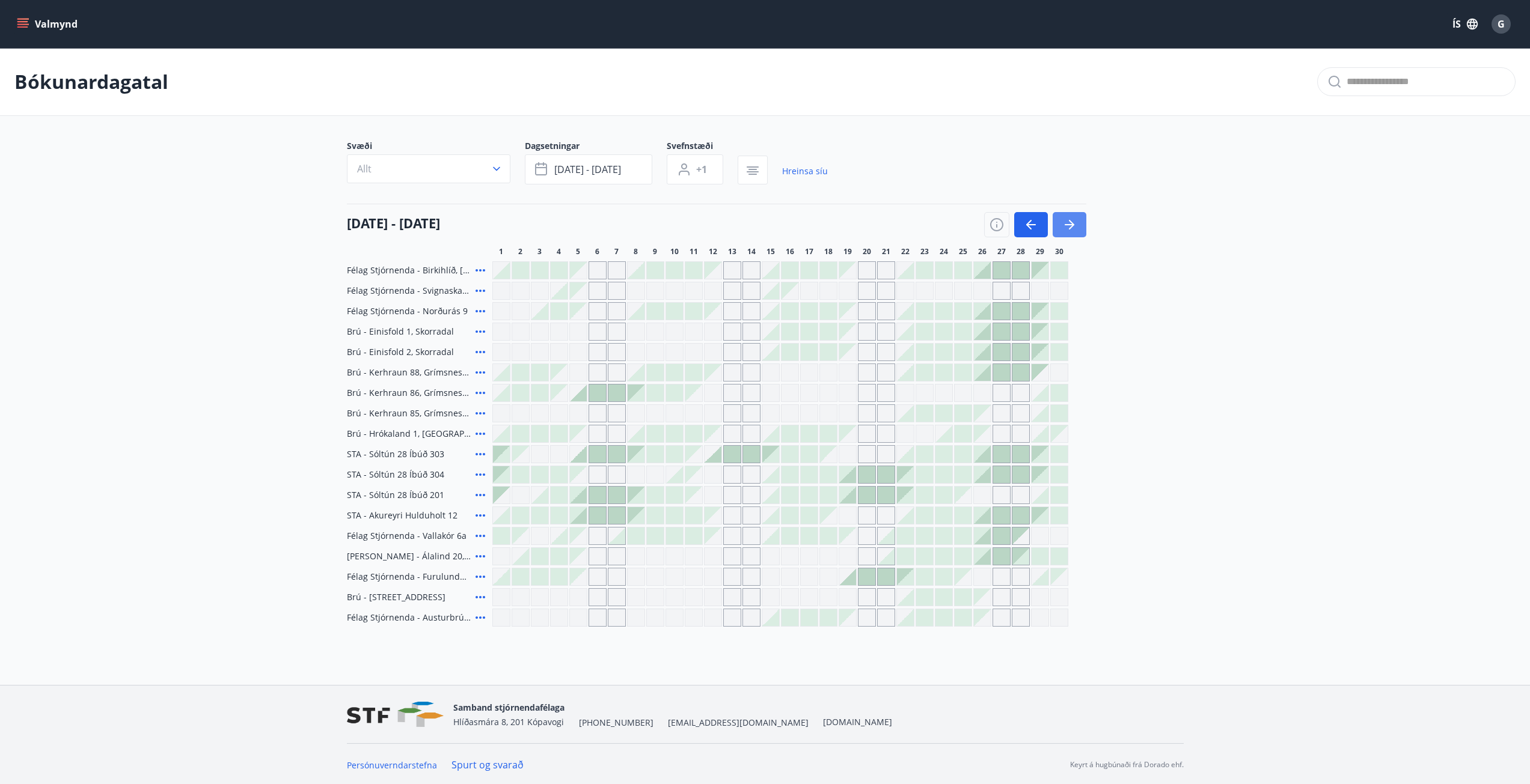
click at [1078, 225] on button "button" at bounding box center [1070, 225] width 34 height 26
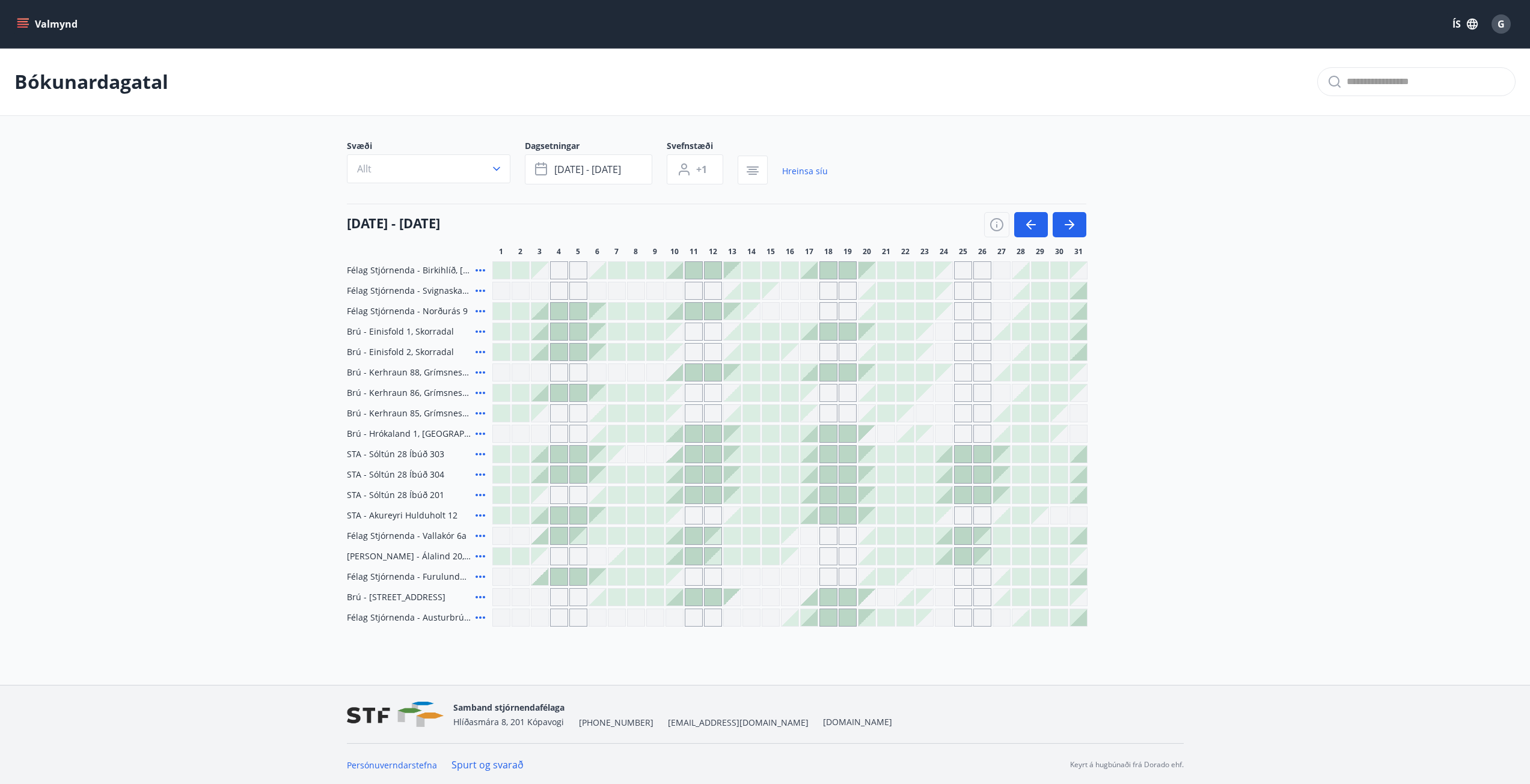
click at [476, 290] on icon at bounding box center [480, 291] width 9 height 2
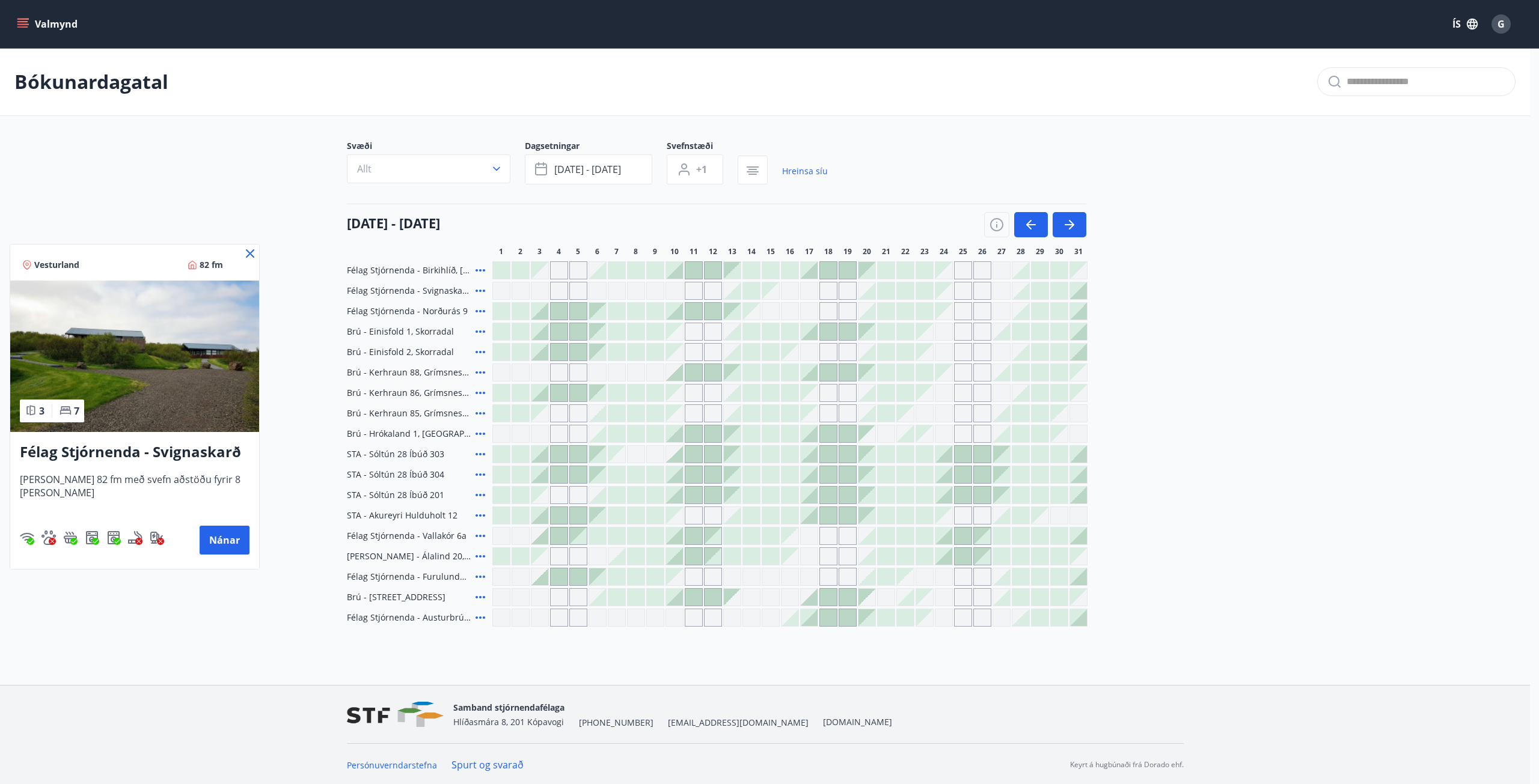
click at [481, 312] on div at bounding box center [770, 392] width 1539 height 784
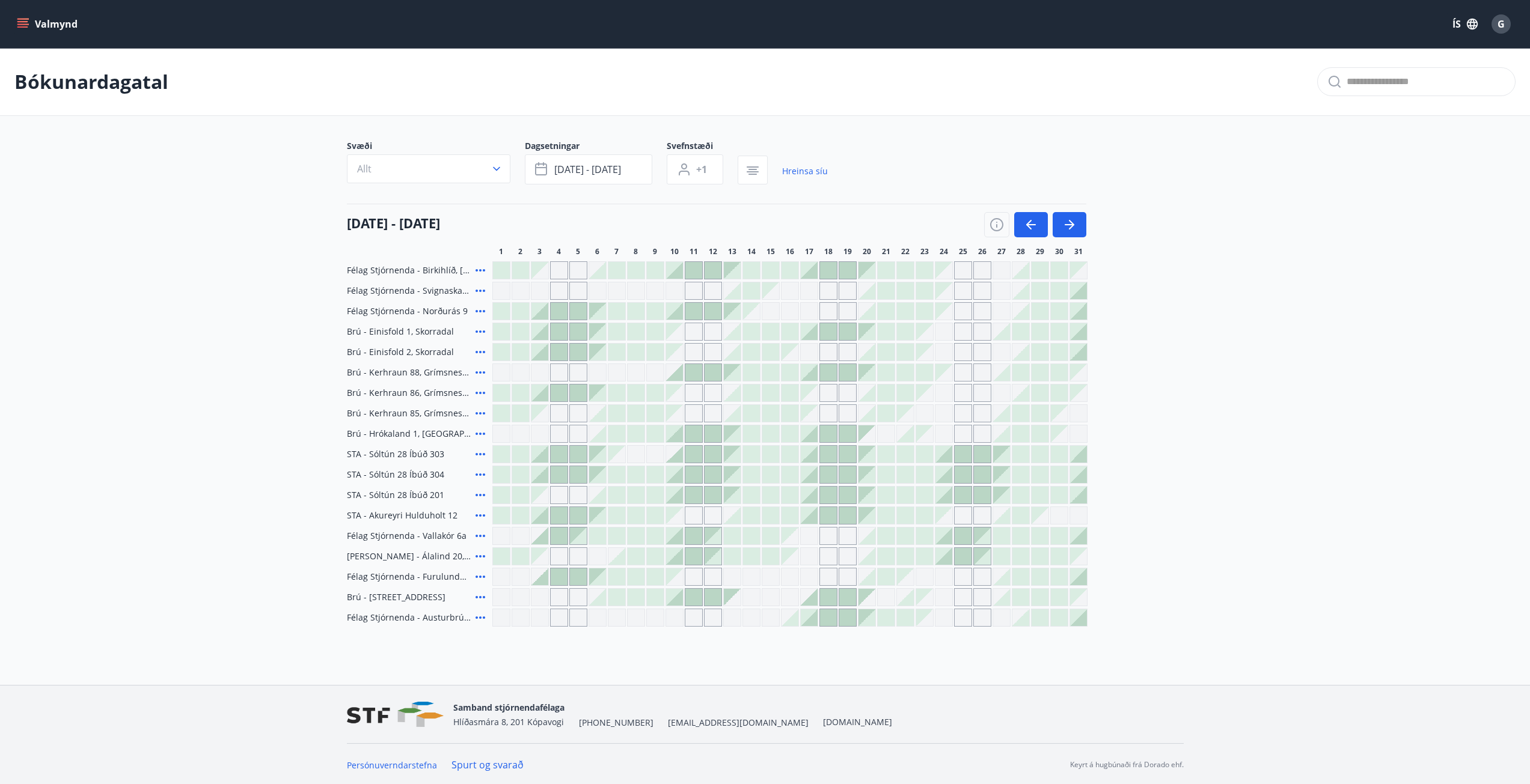
click at [480, 308] on icon at bounding box center [480, 311] width 14 height 14
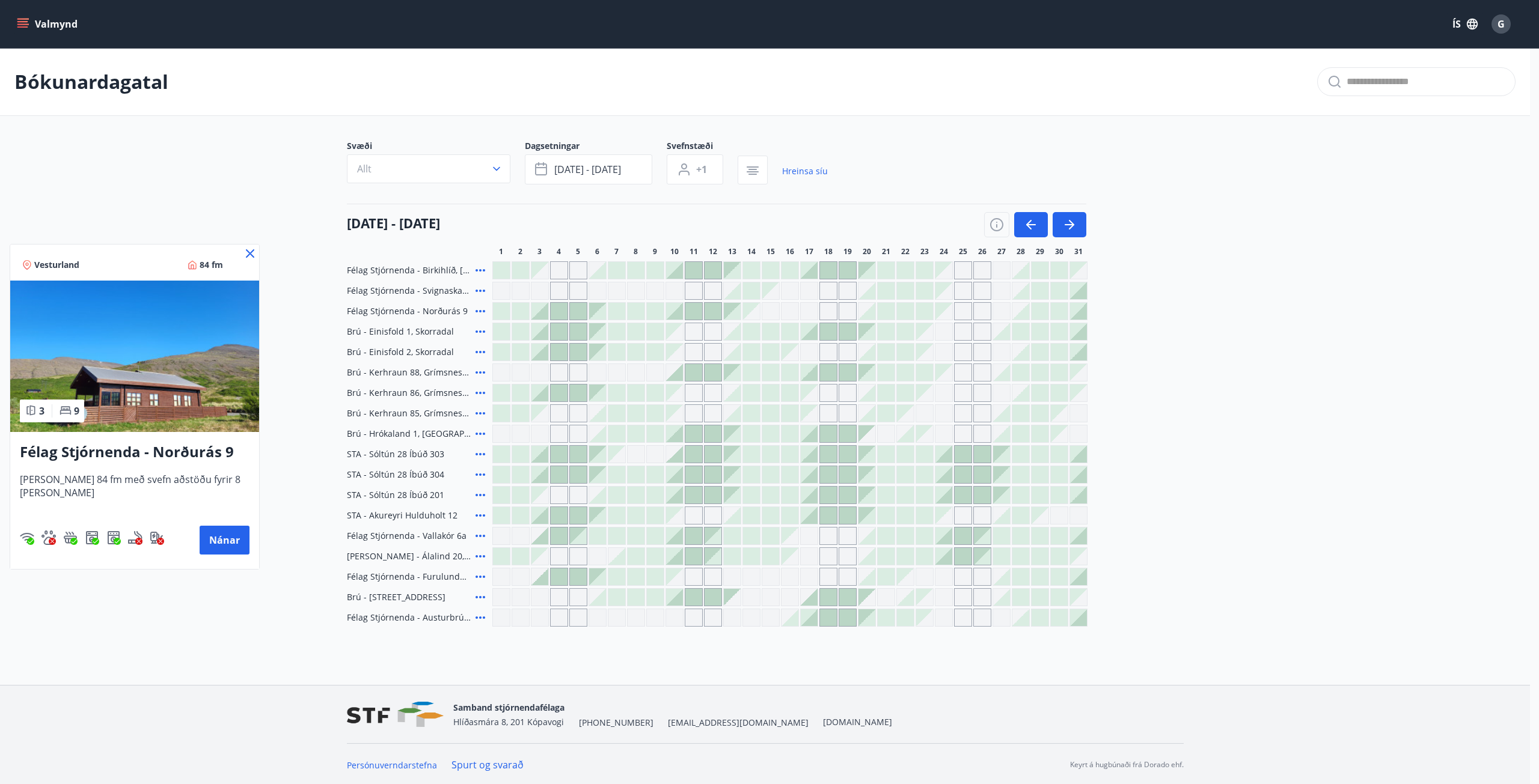
click at [477, 352] on div at bounding box center [770, 392] width 1539 height 784
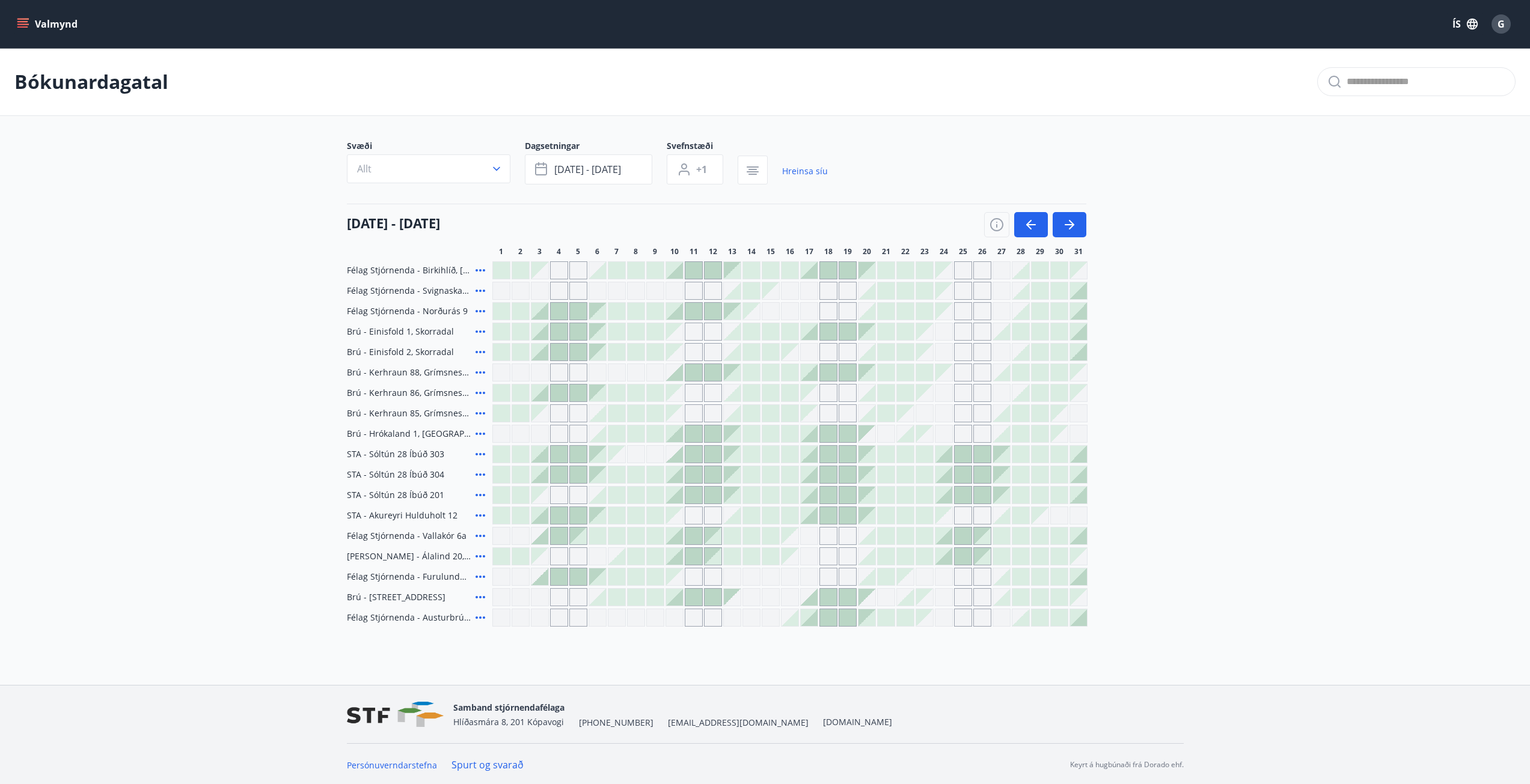
click at [482, 352] on icon at bounding box center [480, 352] width 14 height 14
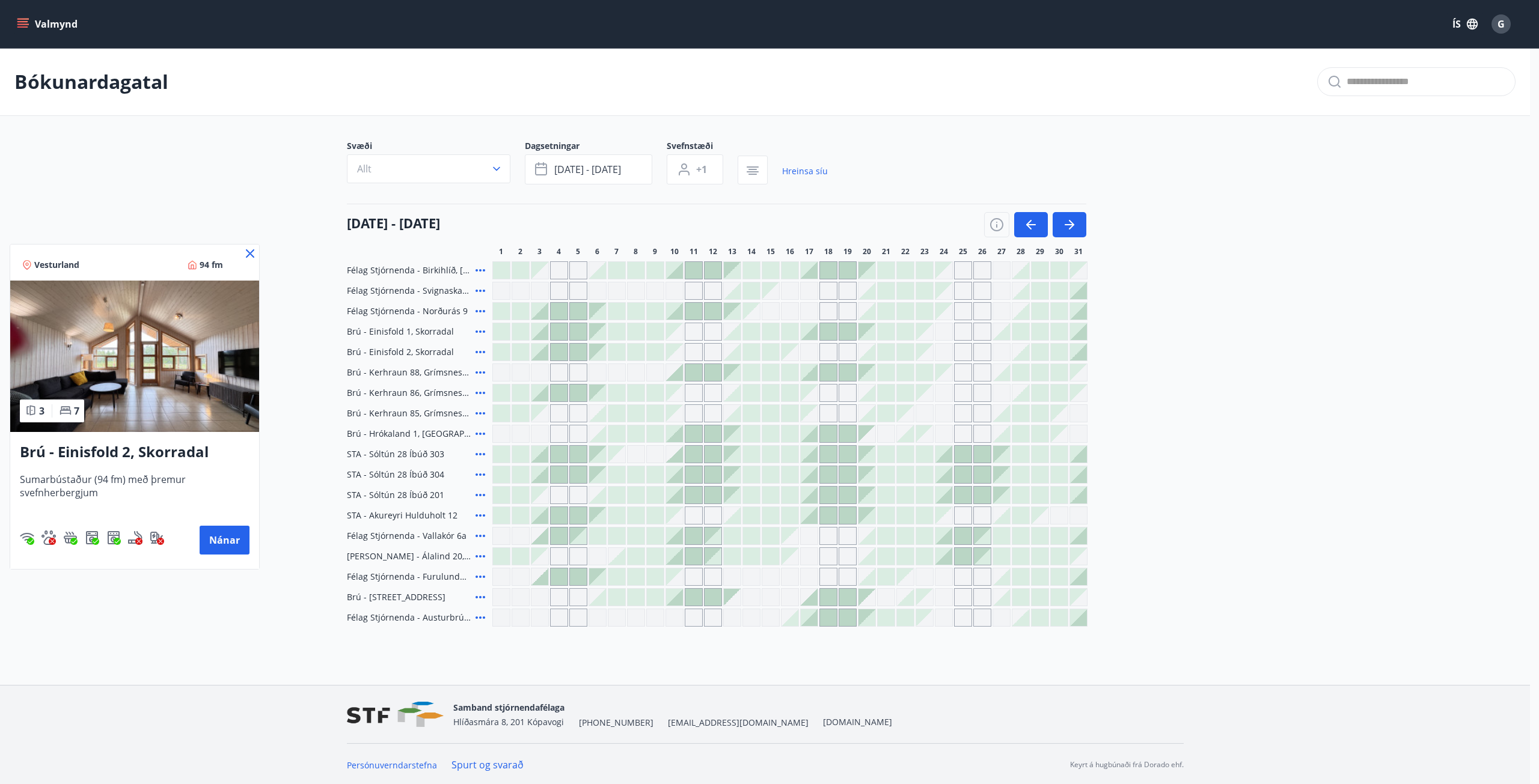
click at [480, 538] on div at bounding box center [770, 392] width 1539 height 784
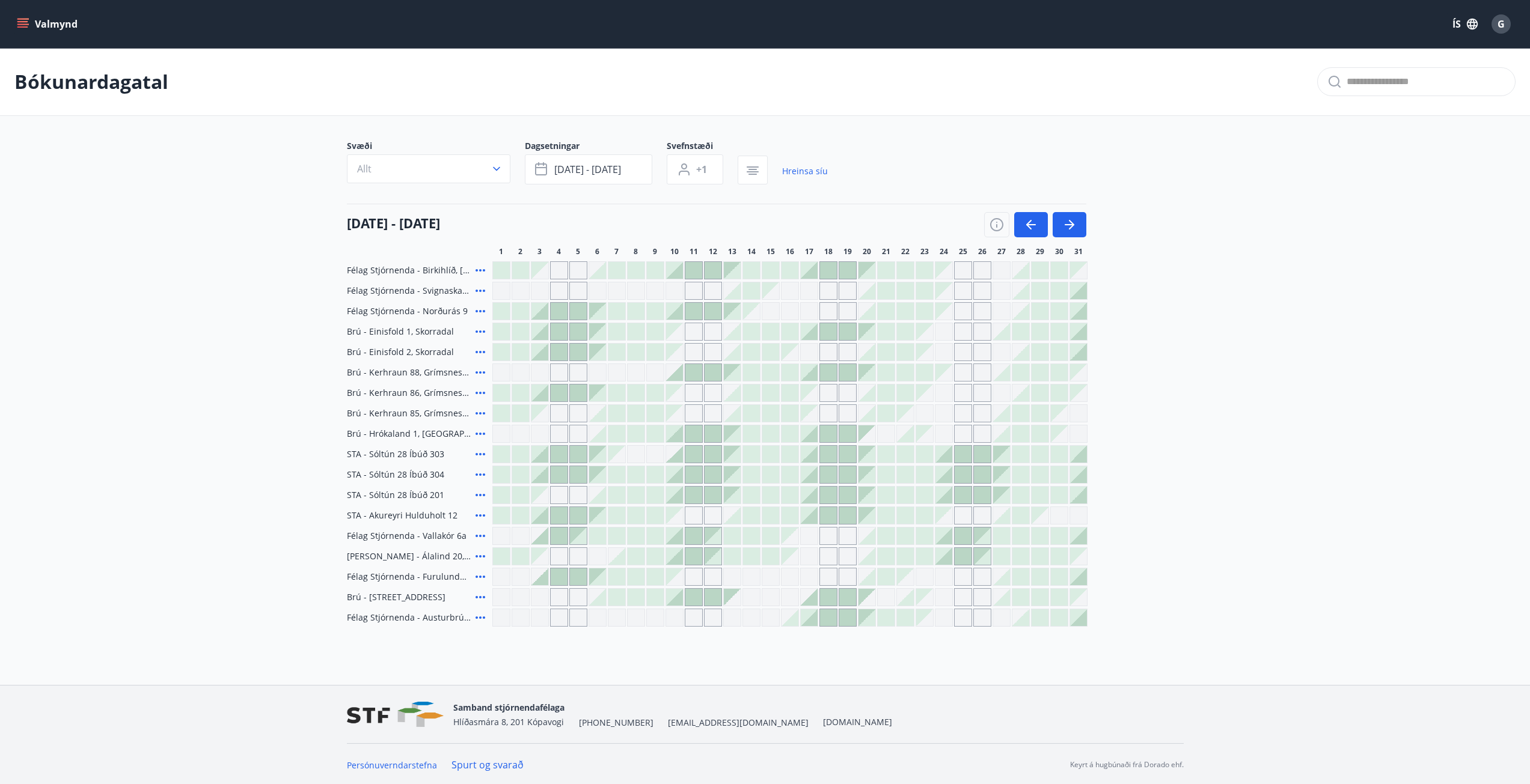
click at [480, 536] on icon at bounding box center [480, 536] width 9 height 2
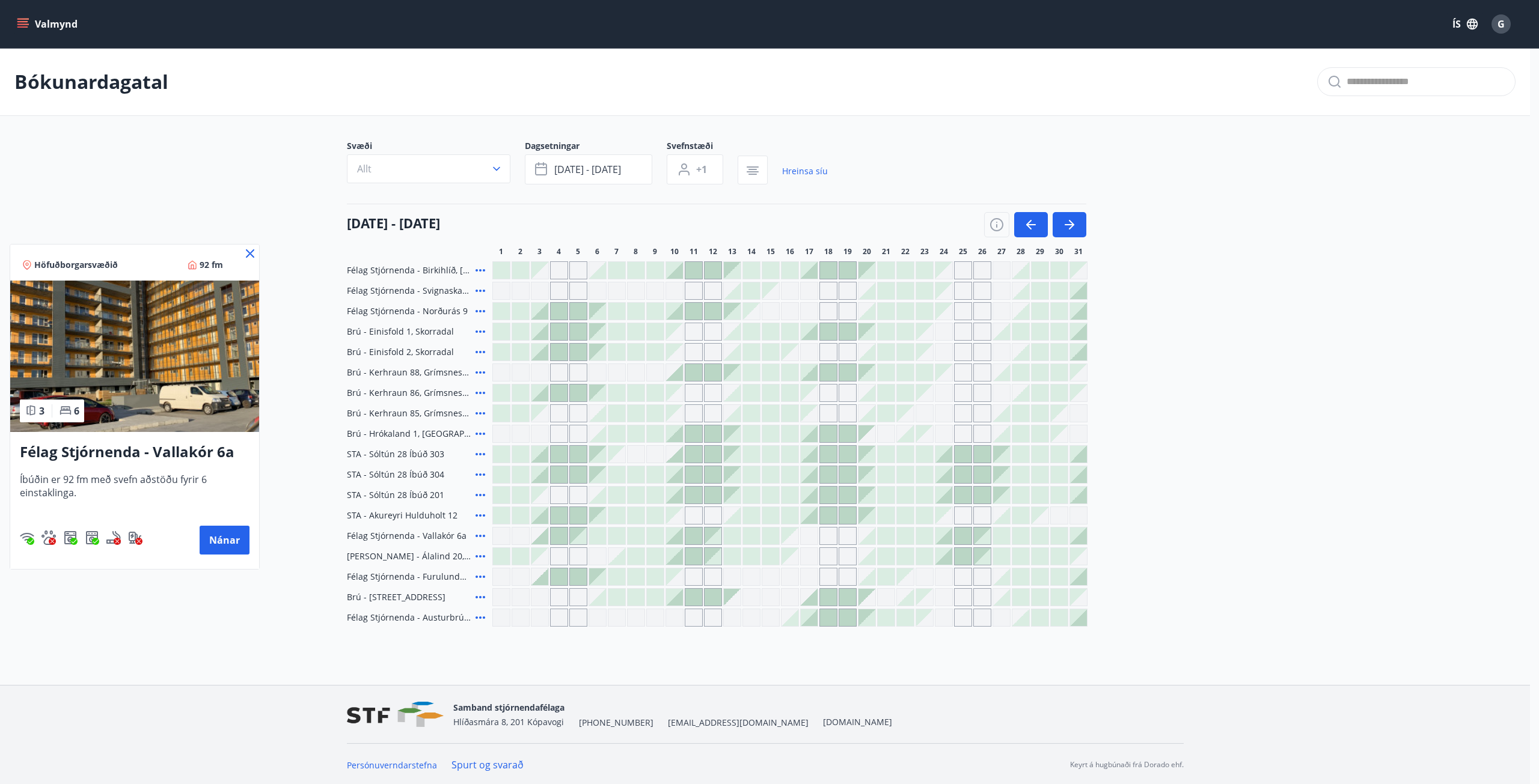
click at [479, 559] on div at bounding box center [770, 392] width 1539 height 784
